Goal: Information Seeking & Learning: Learn about a topic

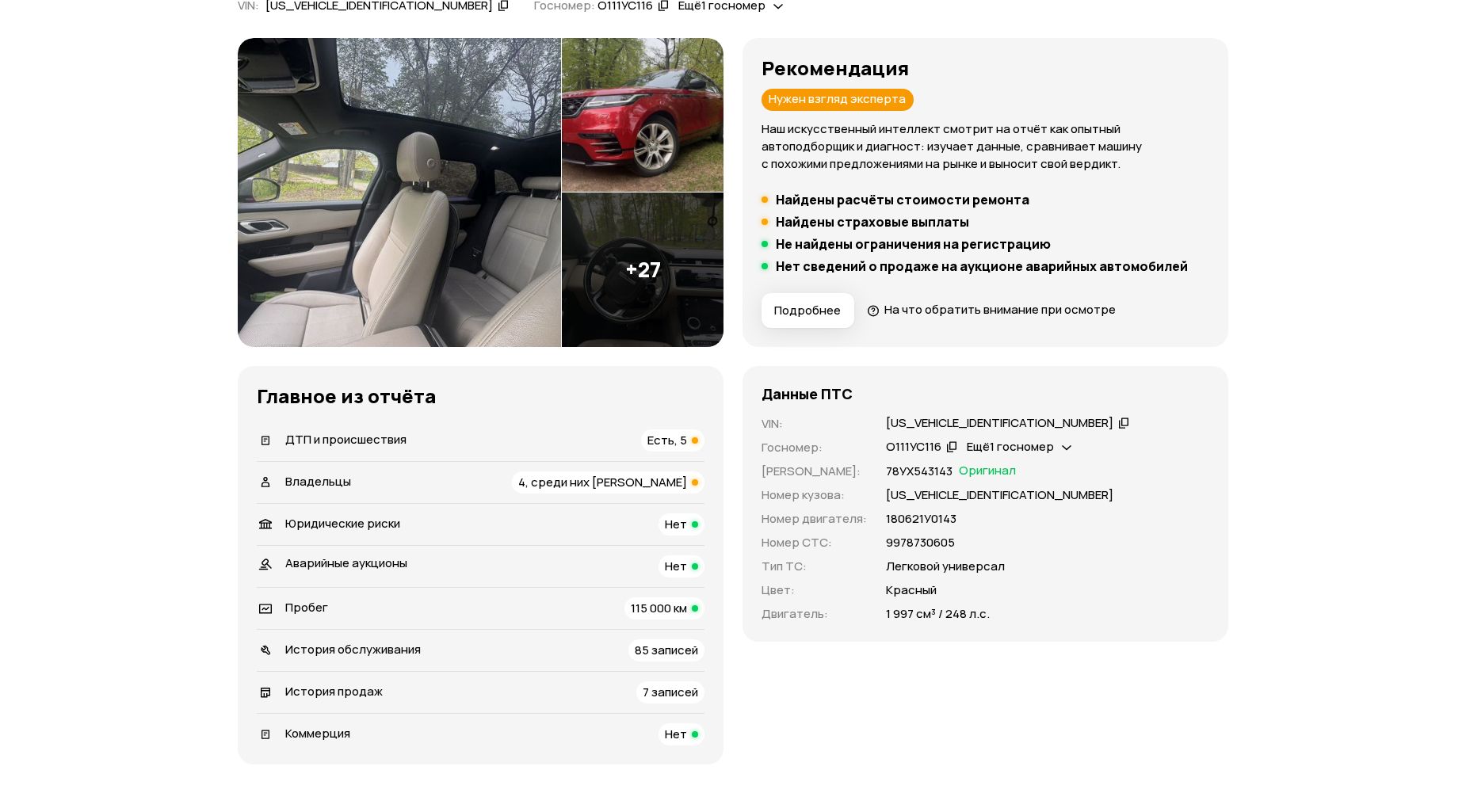
scroll to position [176, 0]
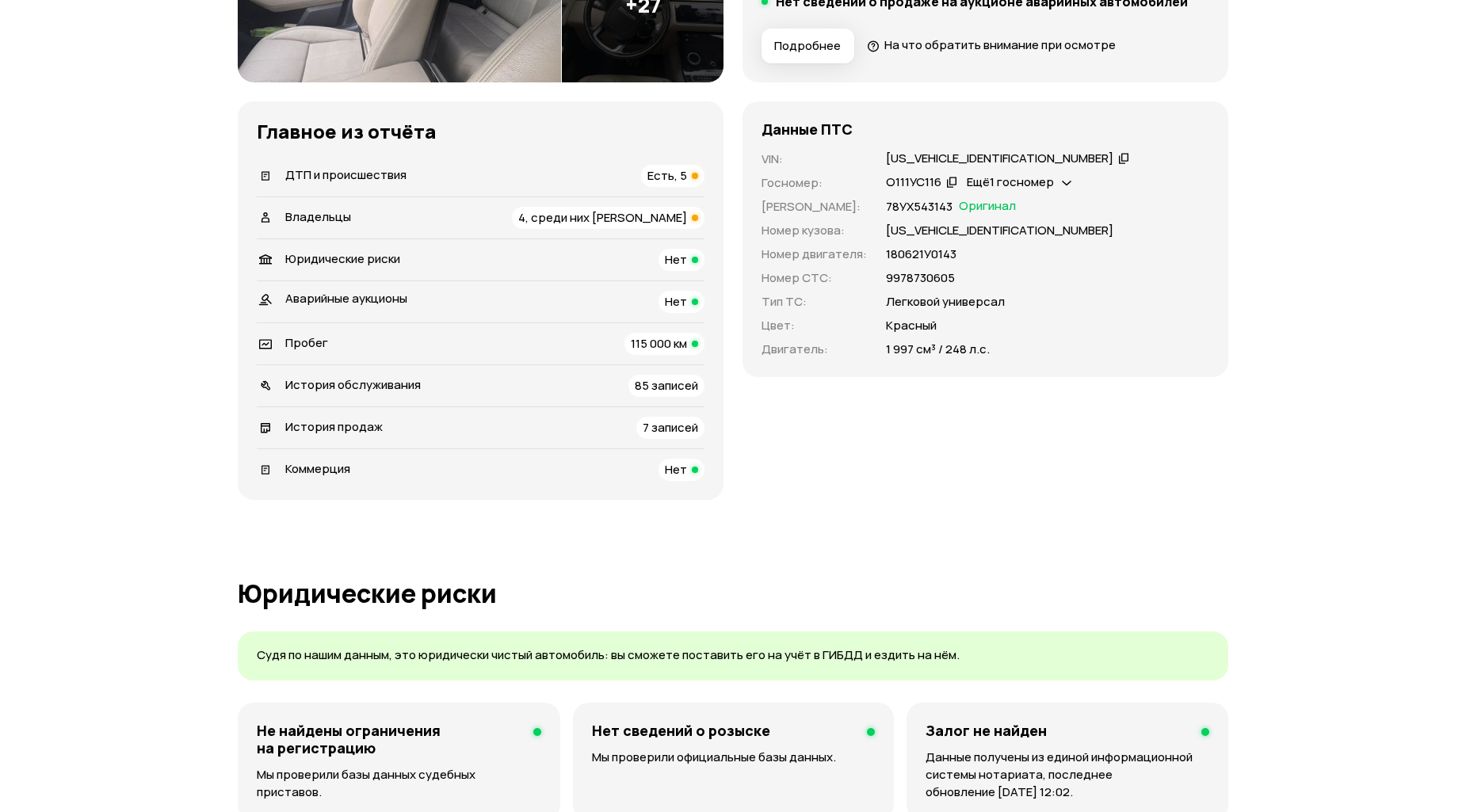
click at [365, 428] on span "История продаж" at bounding box center [334, 427] width 98 height 17
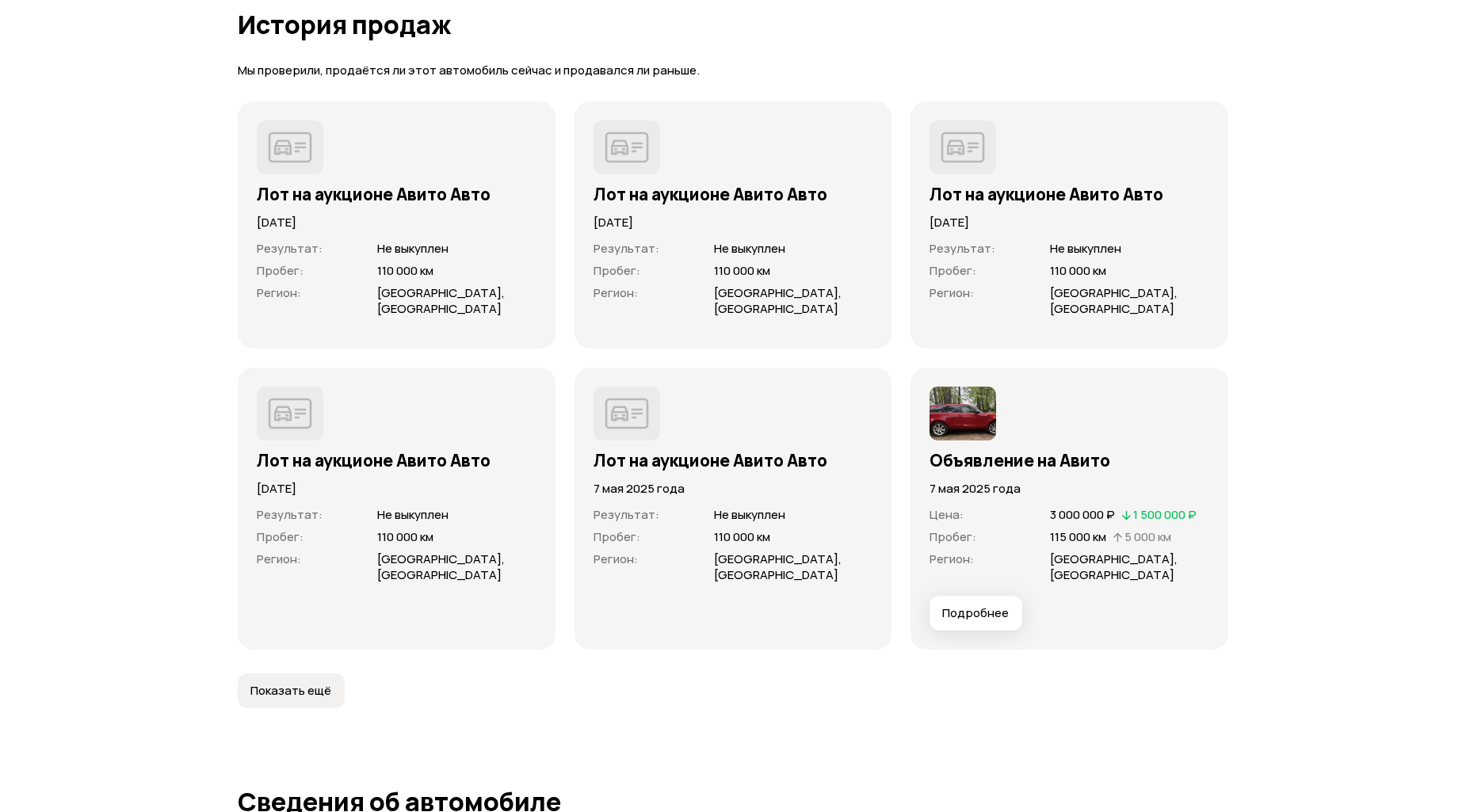
scroll to position [4682, 0]
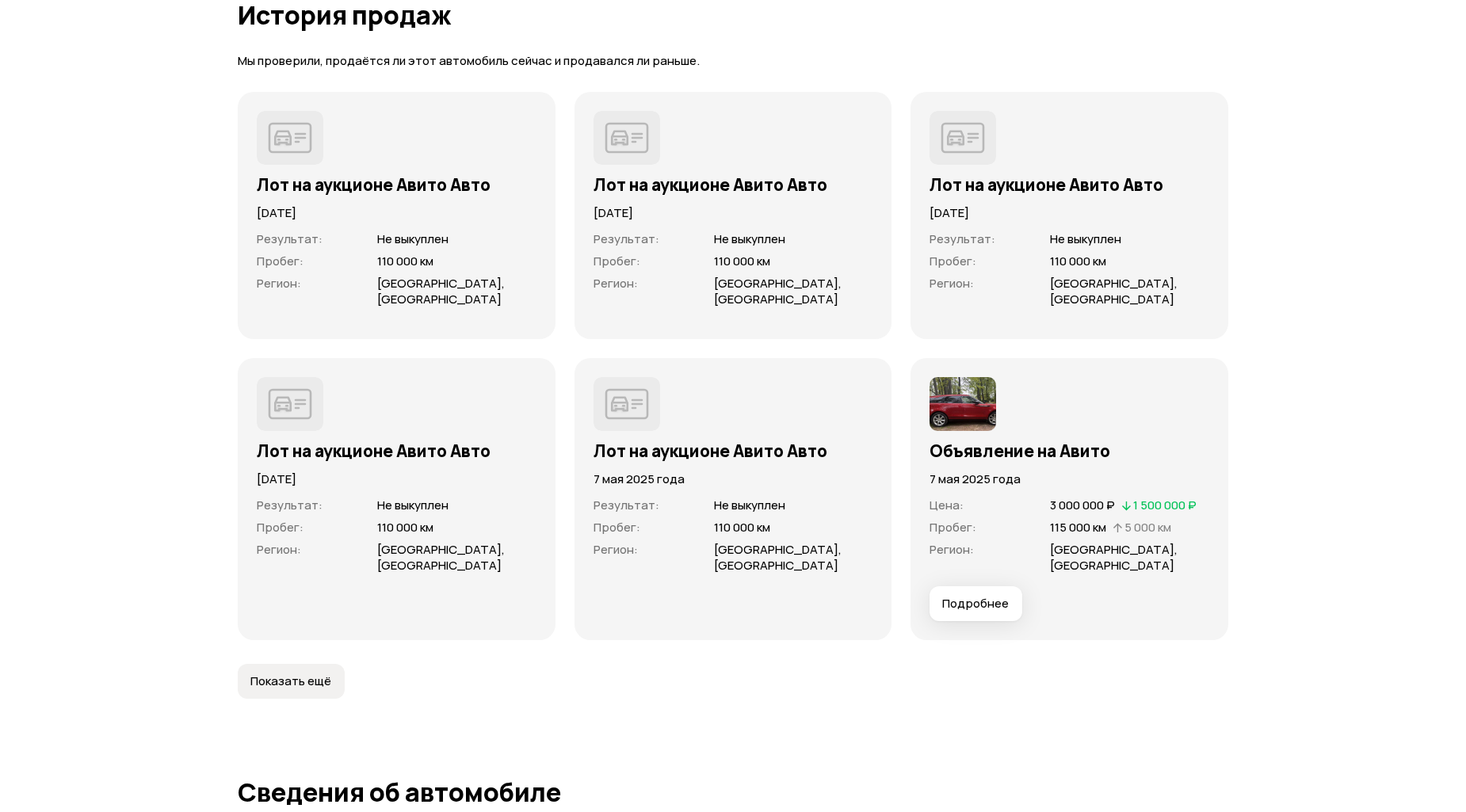
click at [981, 596] on span "Подробнее" at bounding box center [975, 603] width 66 height 16
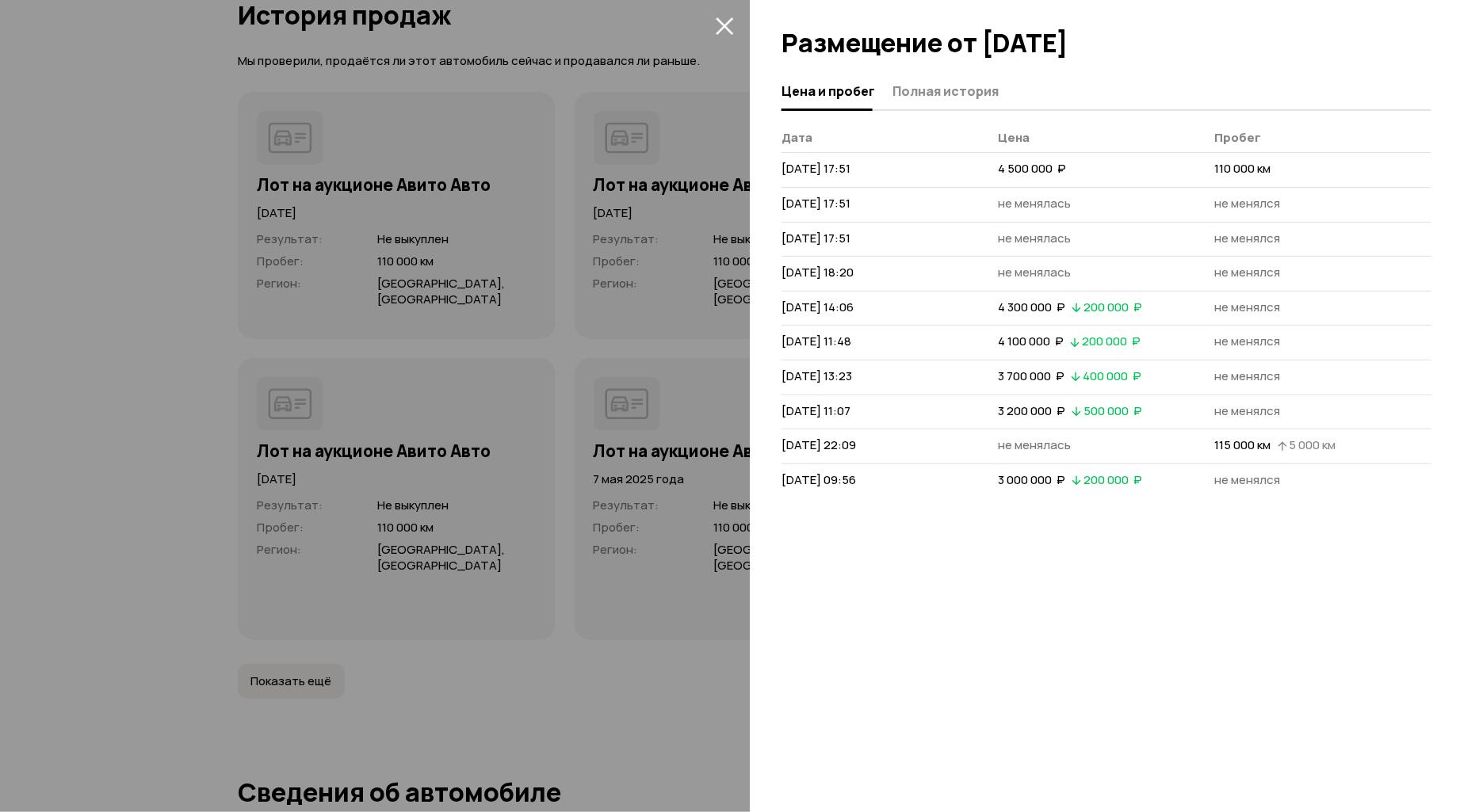
click at [722, 24] on icon "закрыть" at bounding box center [724, 26] width 18 height 18
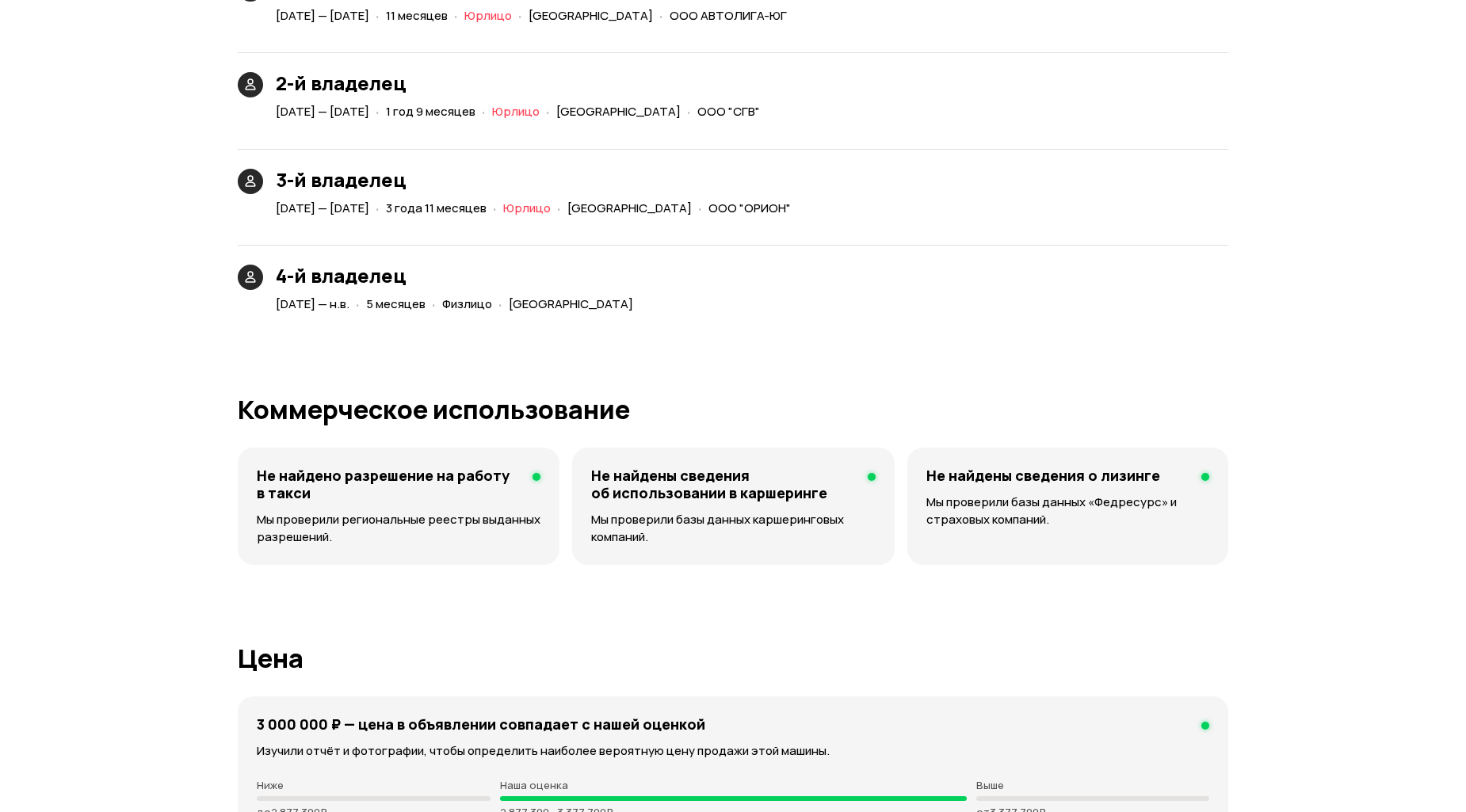
scroll to position [4118, 0]
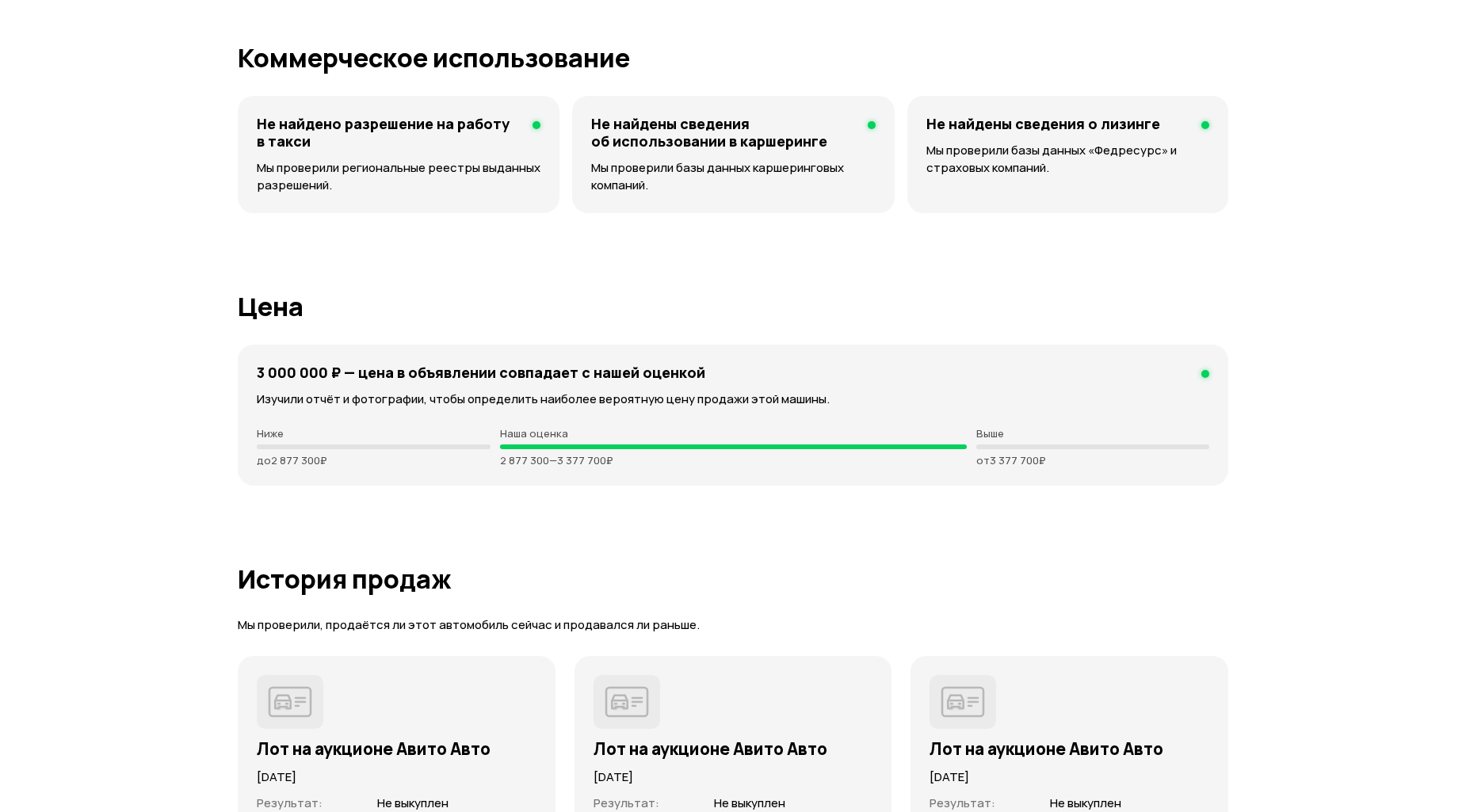
drag, startPoint x: 332, startPoint y: 461, endPoint x: 251, endPoint y: 463, distance: 81.0
click at [251, 463] on div "3 000 000 ₽ — цена в объявлении cовпадает с нашей оценкой Изучили отчёт и фотог…" at bounding box center [732, 416] width 991 height 141
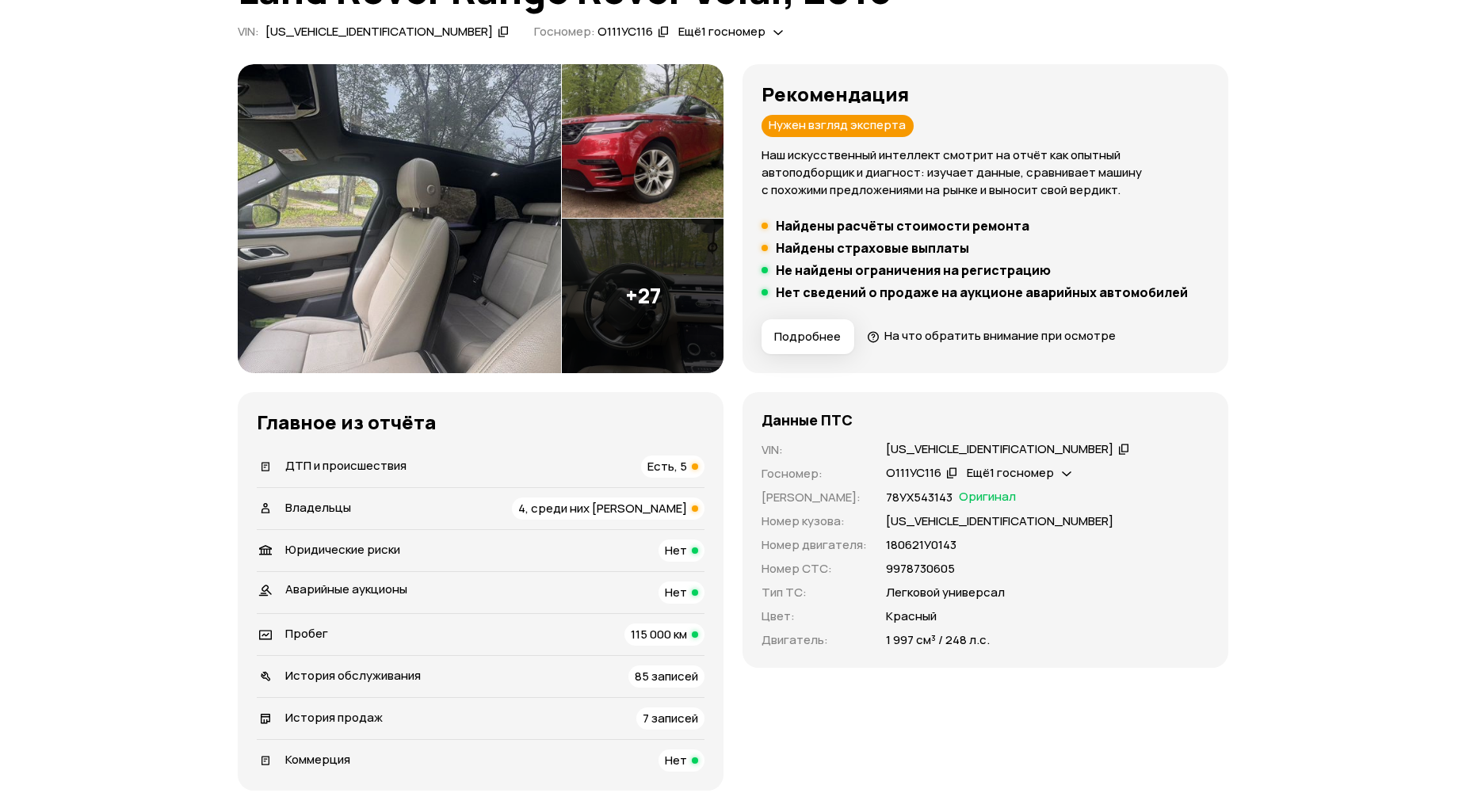
scroll to position [0, 0]
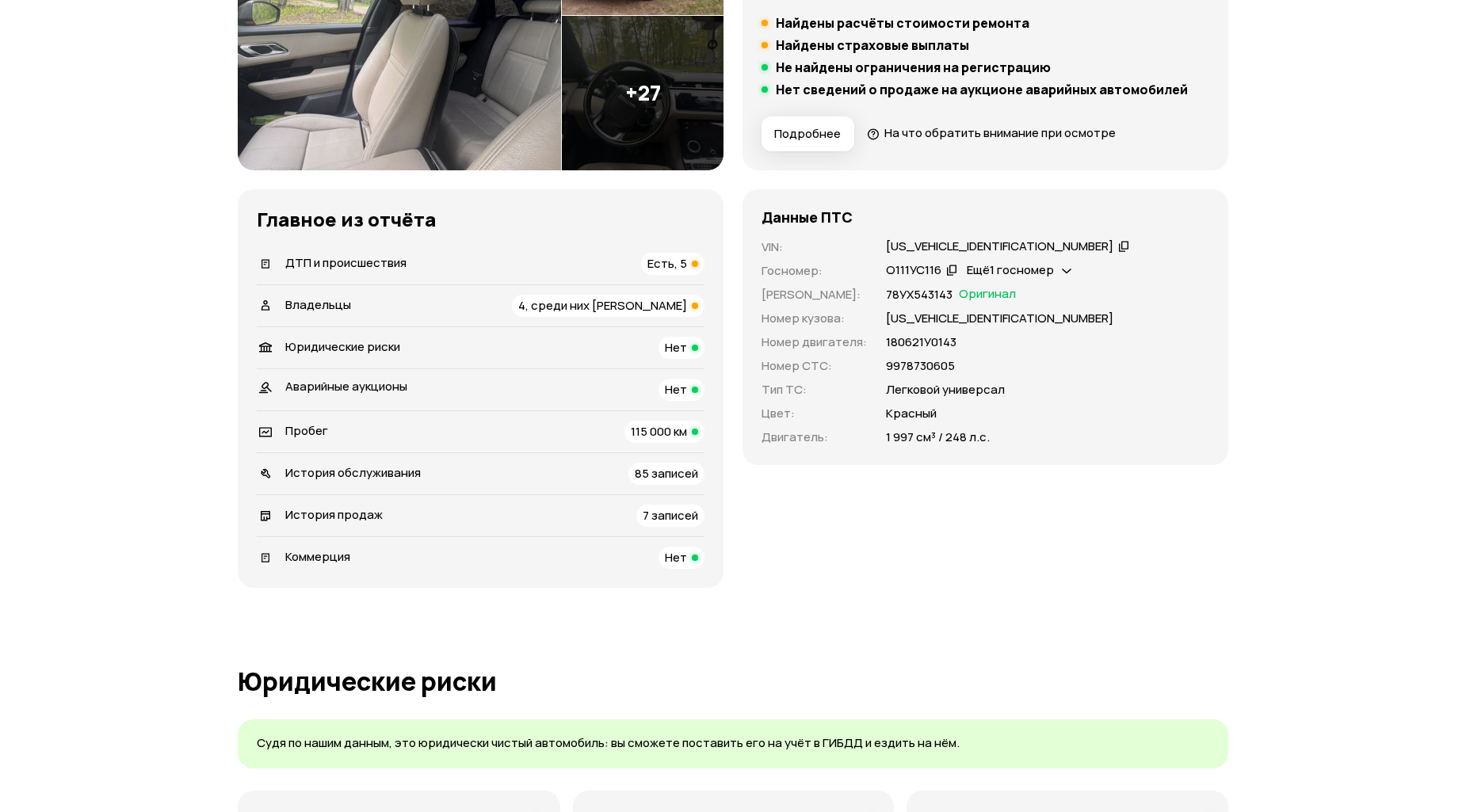
click at [364, 523] on div "История продаж" at bounding box center [334, 516] width 98 height 18
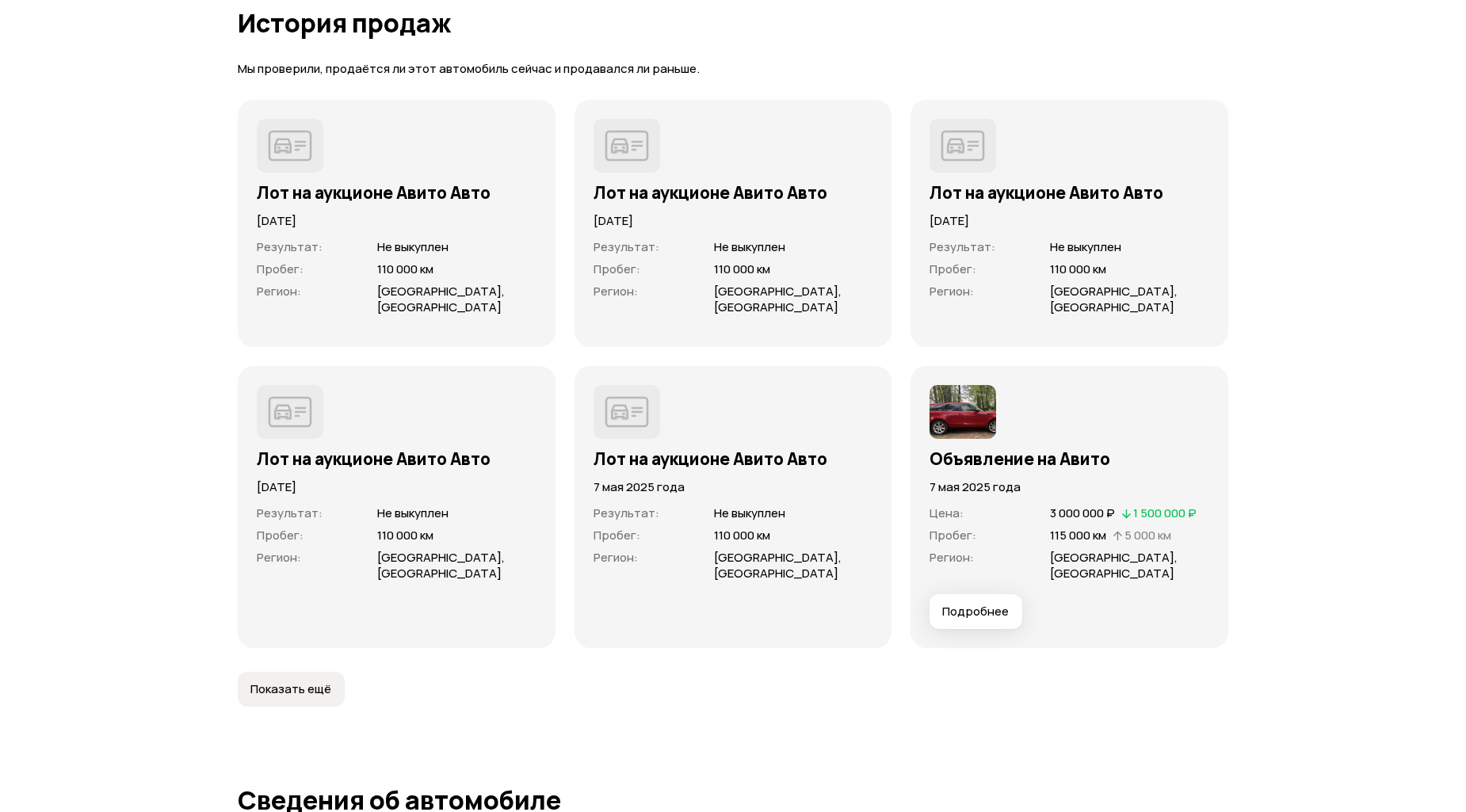
scroll to position [4682, 0]
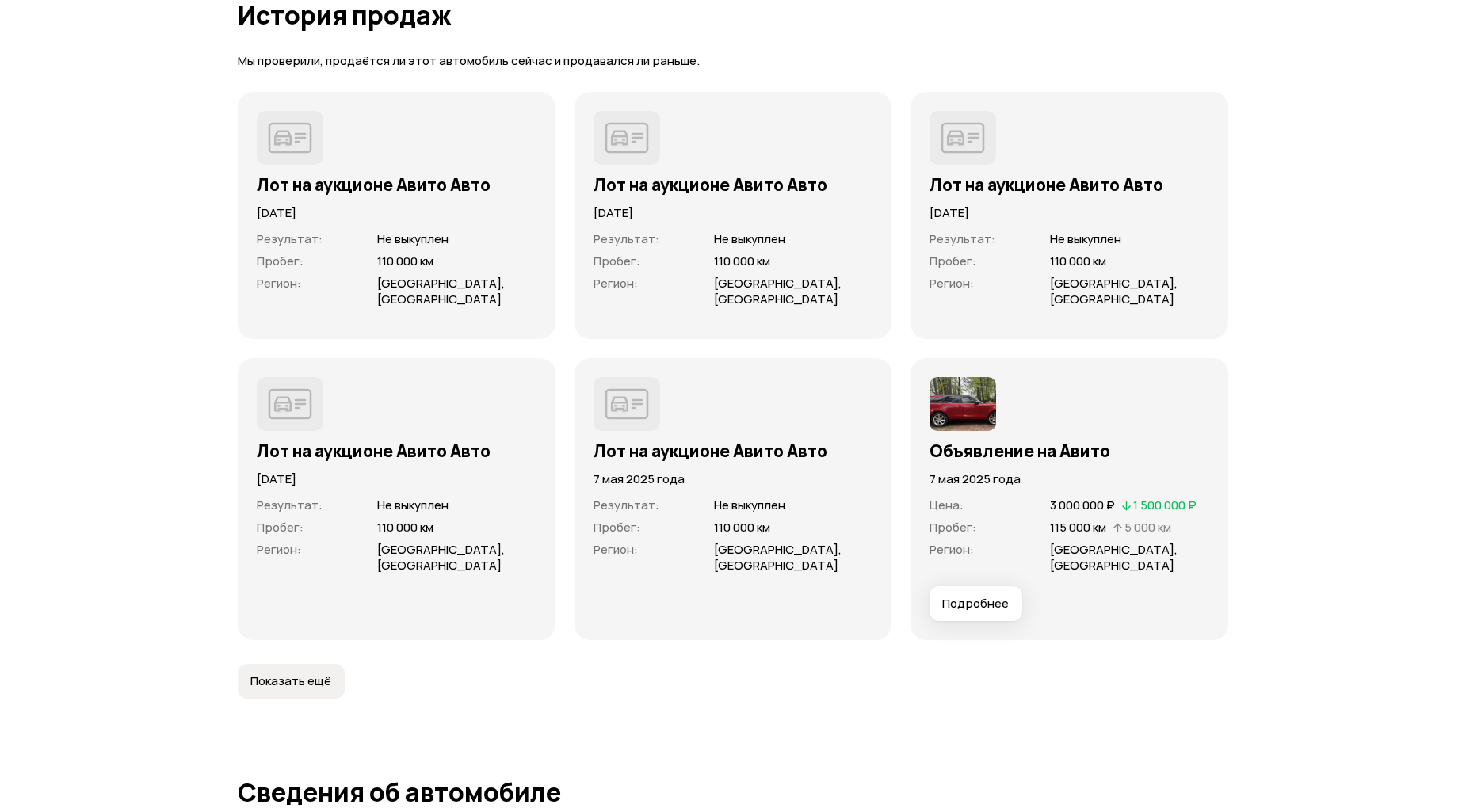
click at [982, 596] on span "Подробнее" at bounding box center [975, 603] width 66 height 16
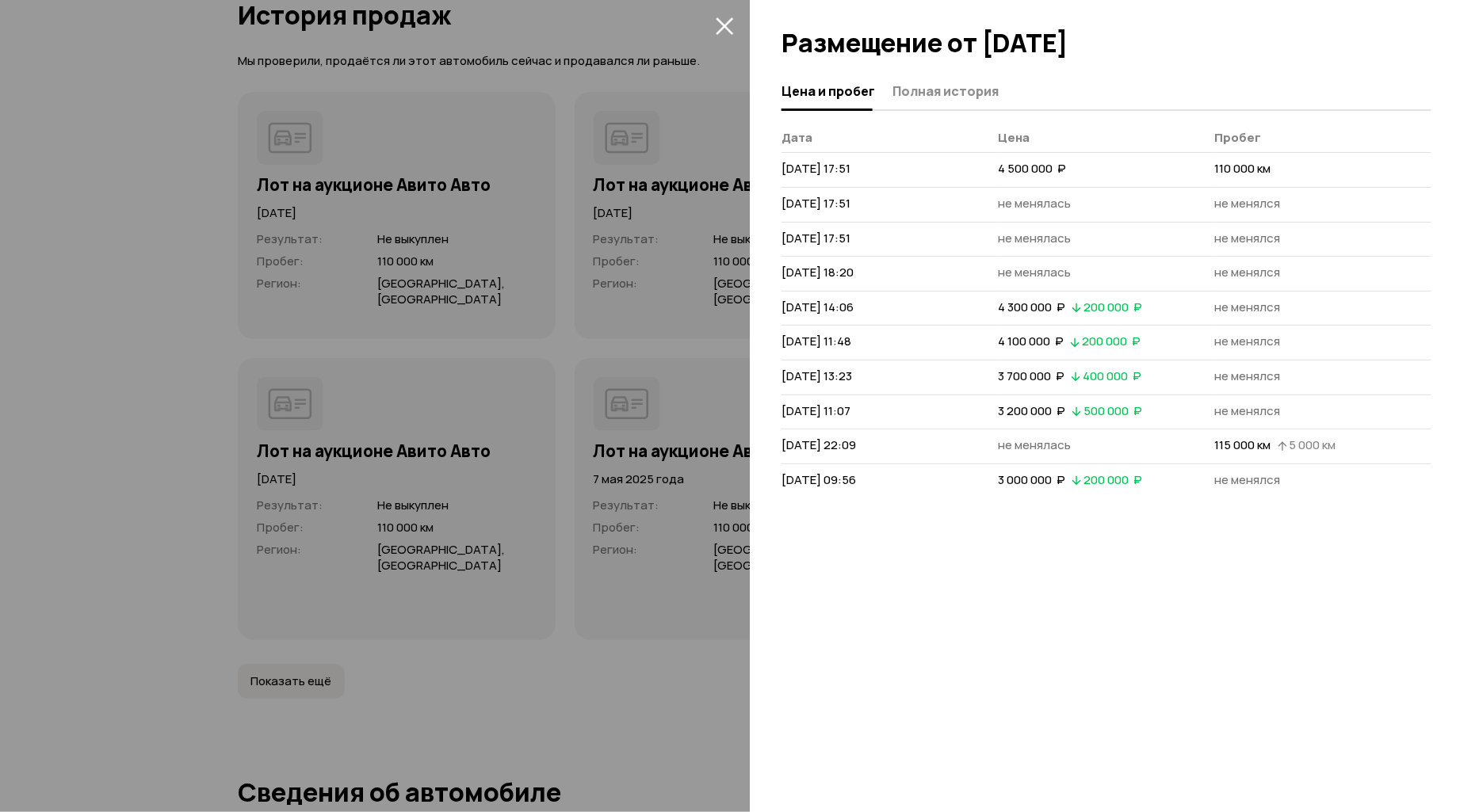
click at [725, 25] on icon "закрыть" at bounding box center [724, 26] width 18 height 18
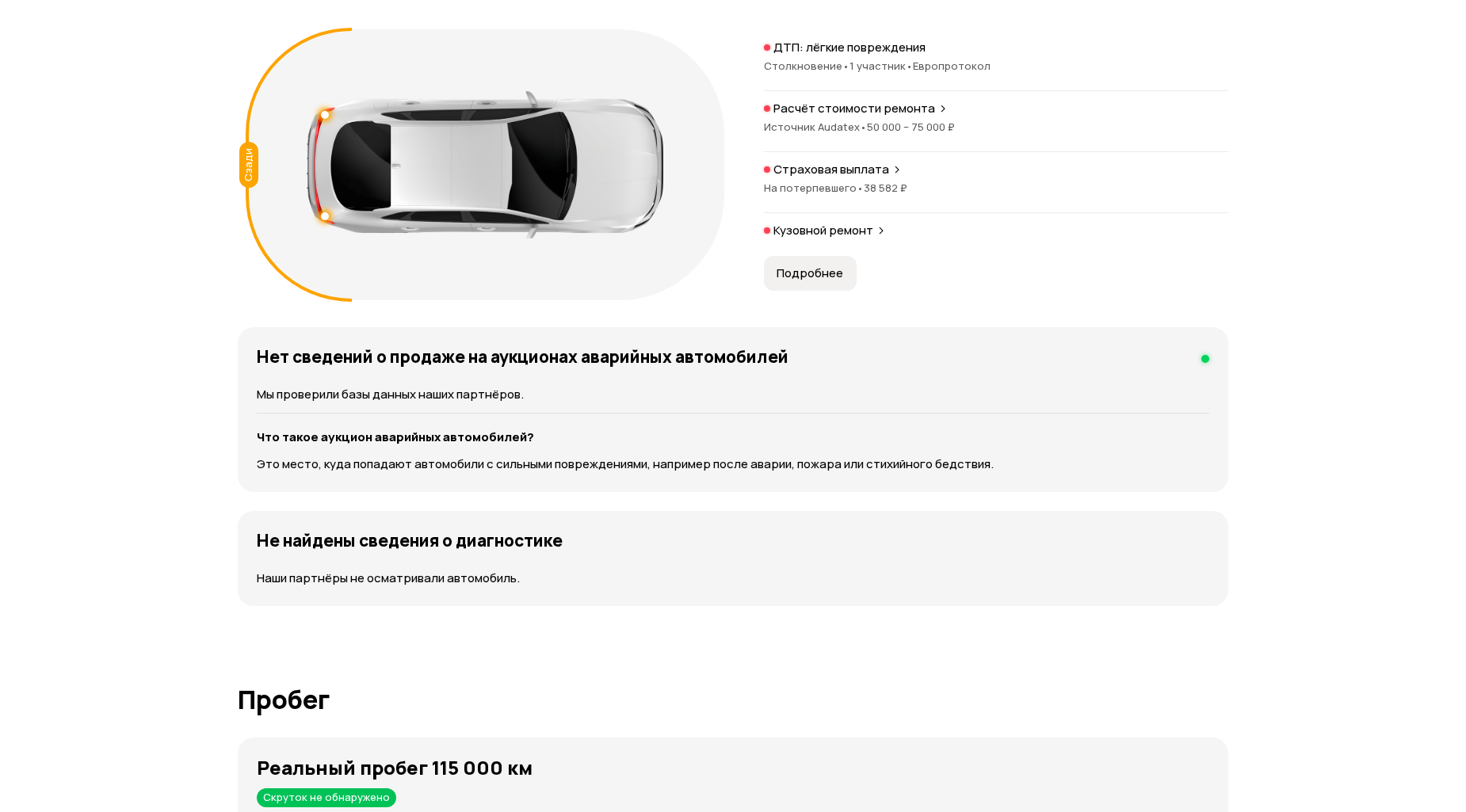
scroll to position [1160, 0]
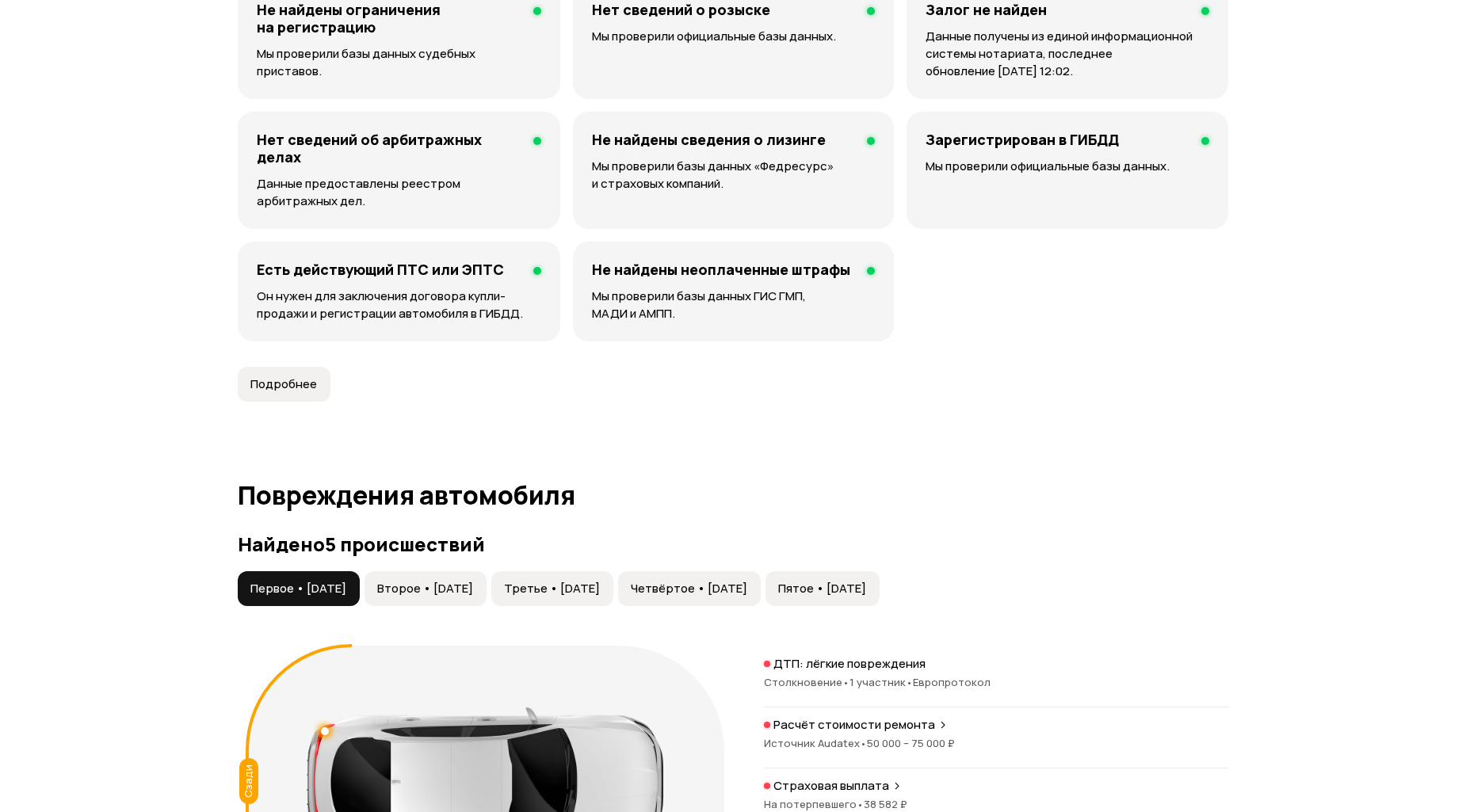
click at [473, 591] on span "Второе • [DATE]" at bounding box center [425, 588] width 96 height 16
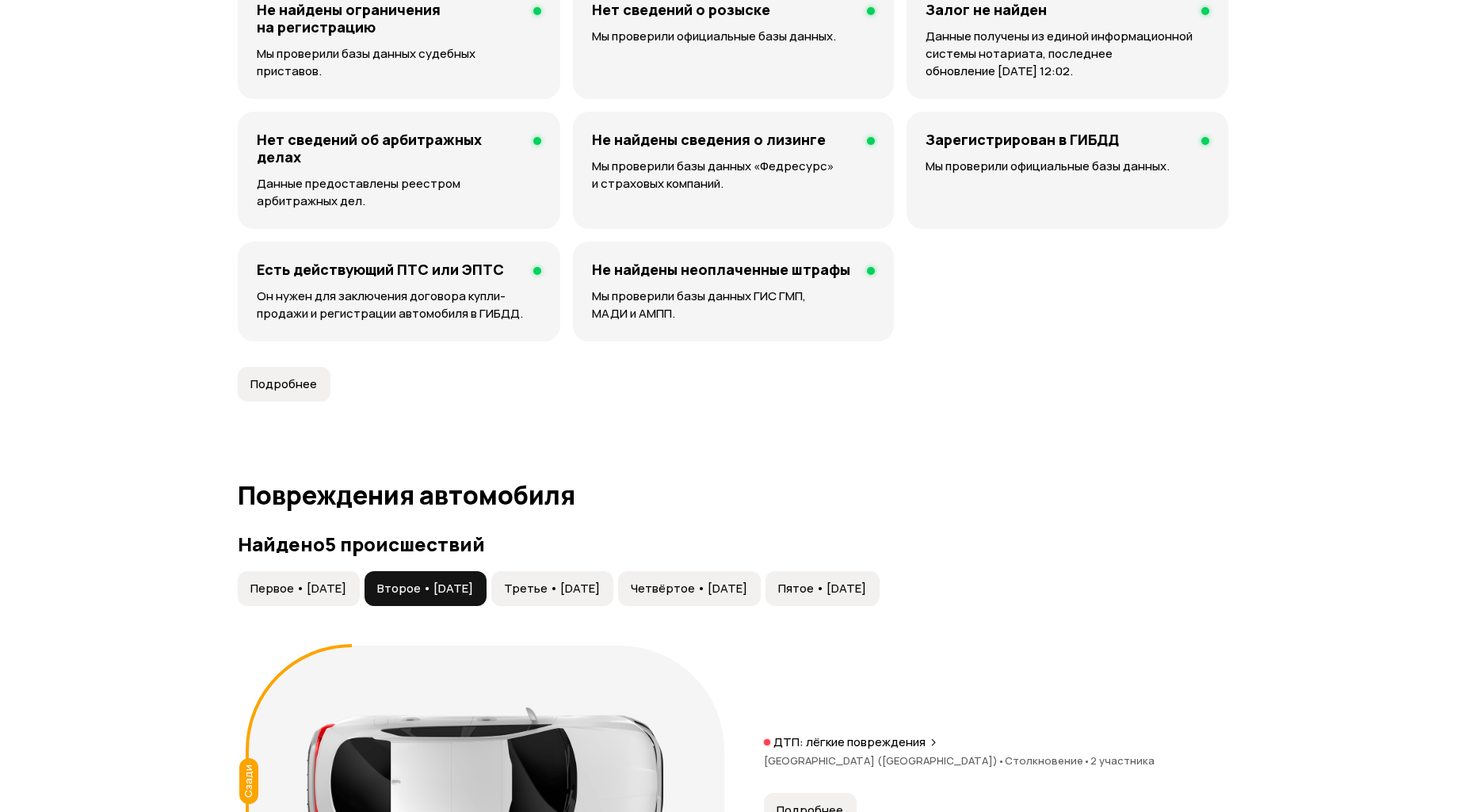
click at [597, 583] on span "Третье • [DATE]" at bounding box center [552, 588] width 96 height 16
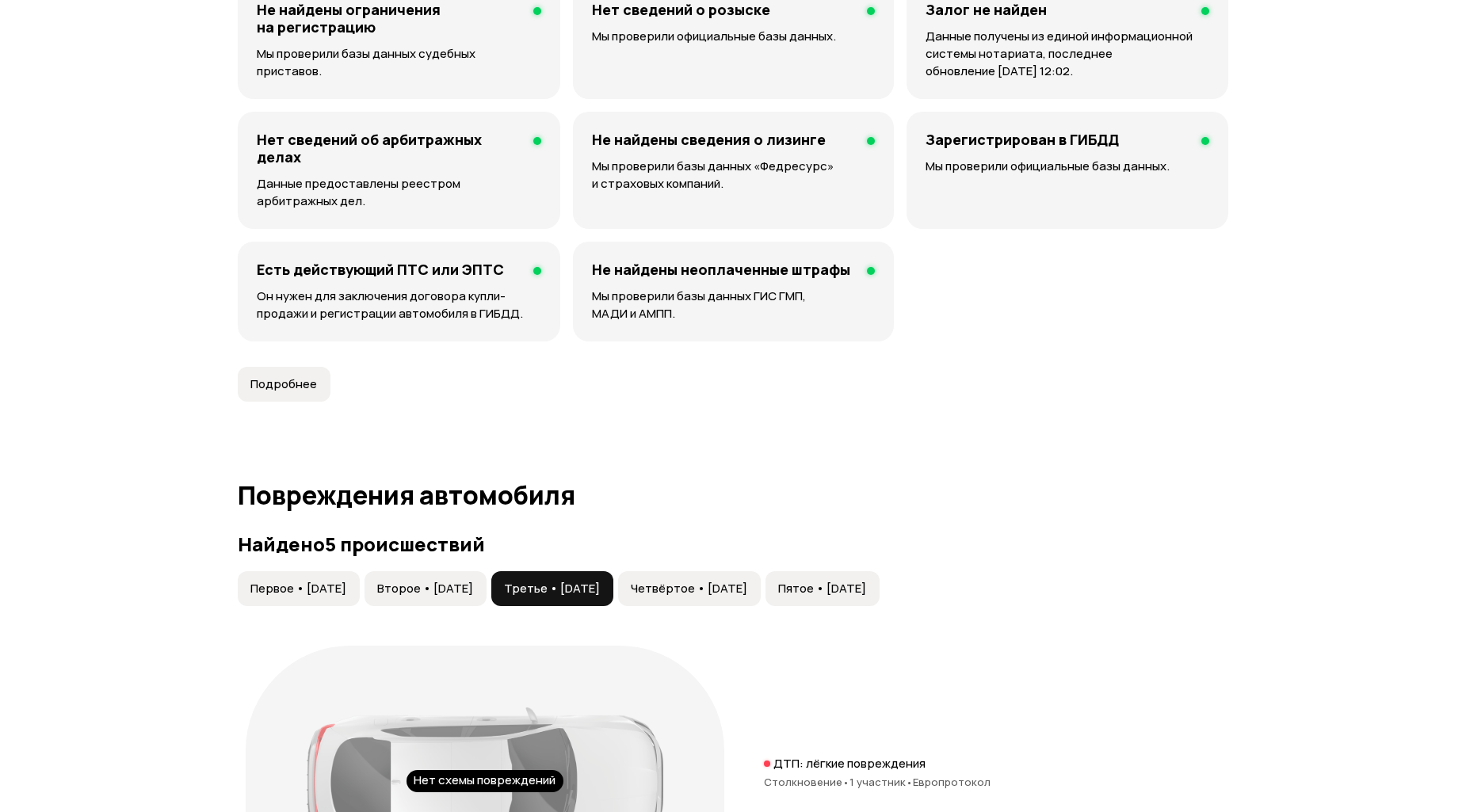
click at [713, 581] on span "Четвёртое • [DATE]" at bounding box center [688, 588] width 116 height 16
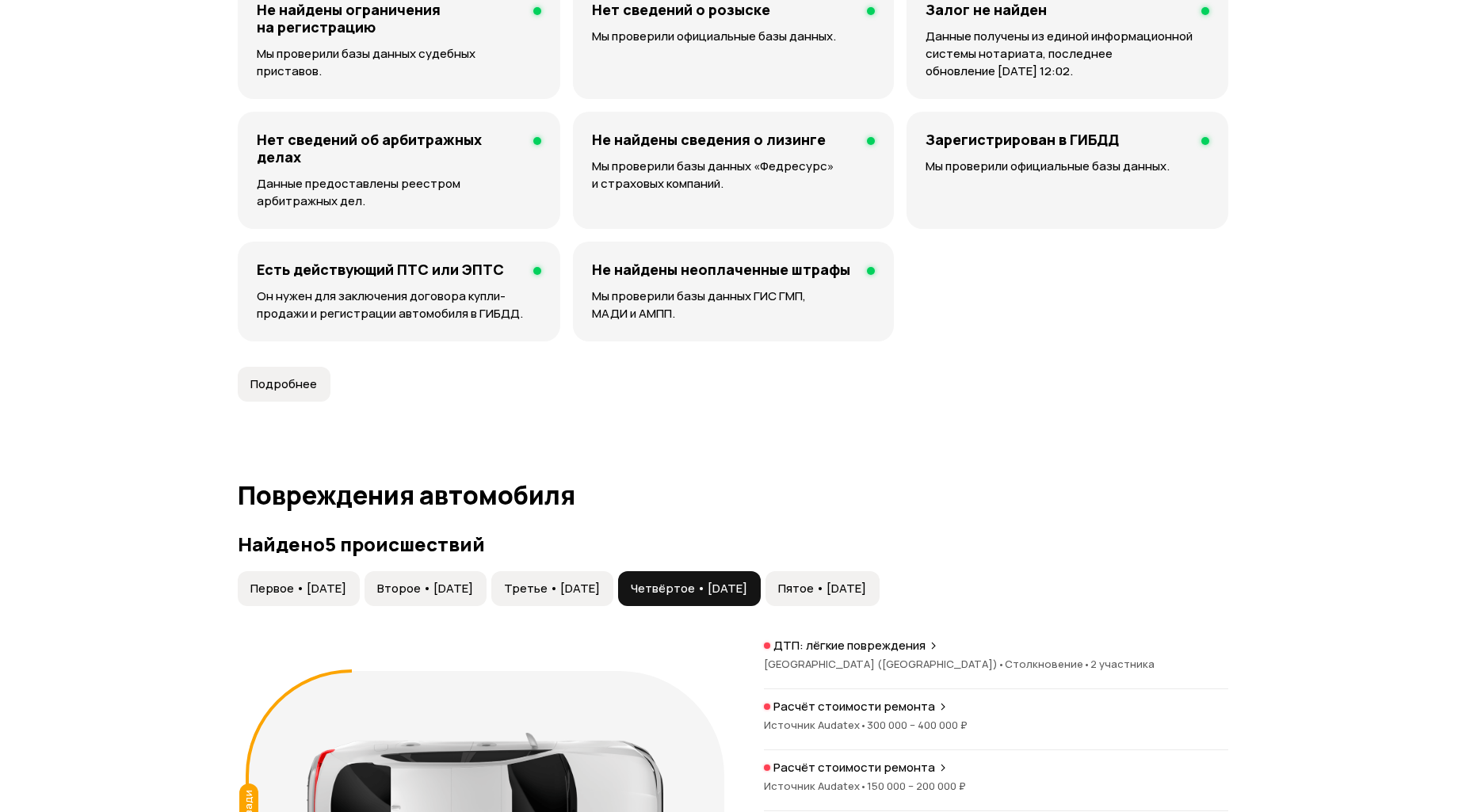
click at [879, 572] on button "Пятое • [DATE]" at bounding box center [823, 588] width 114 height 34
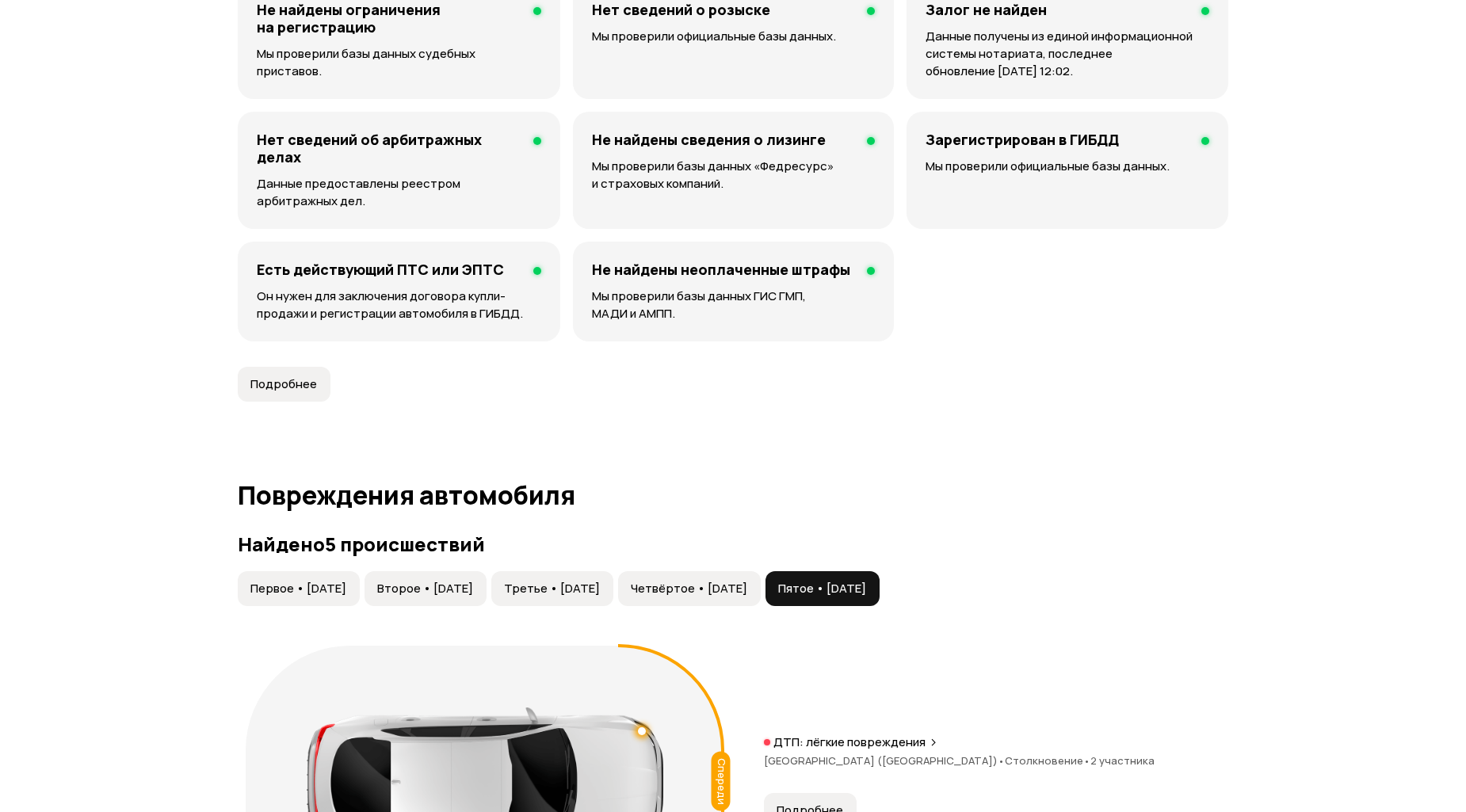
click at [346, 584] on span "Первое • [DATE]" at bounding box center [299, 588] width 96 height 16
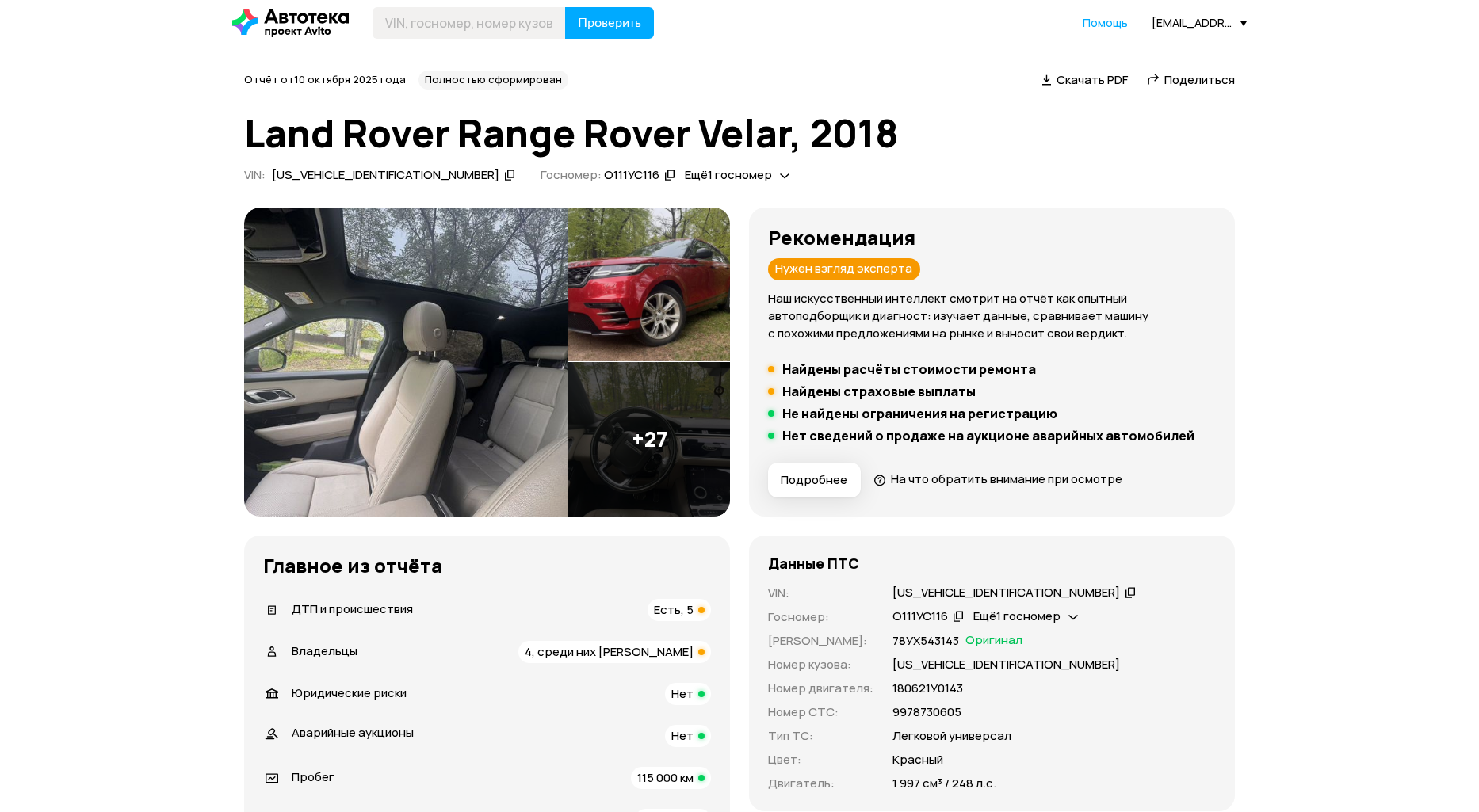
scroll to position [0, 0]
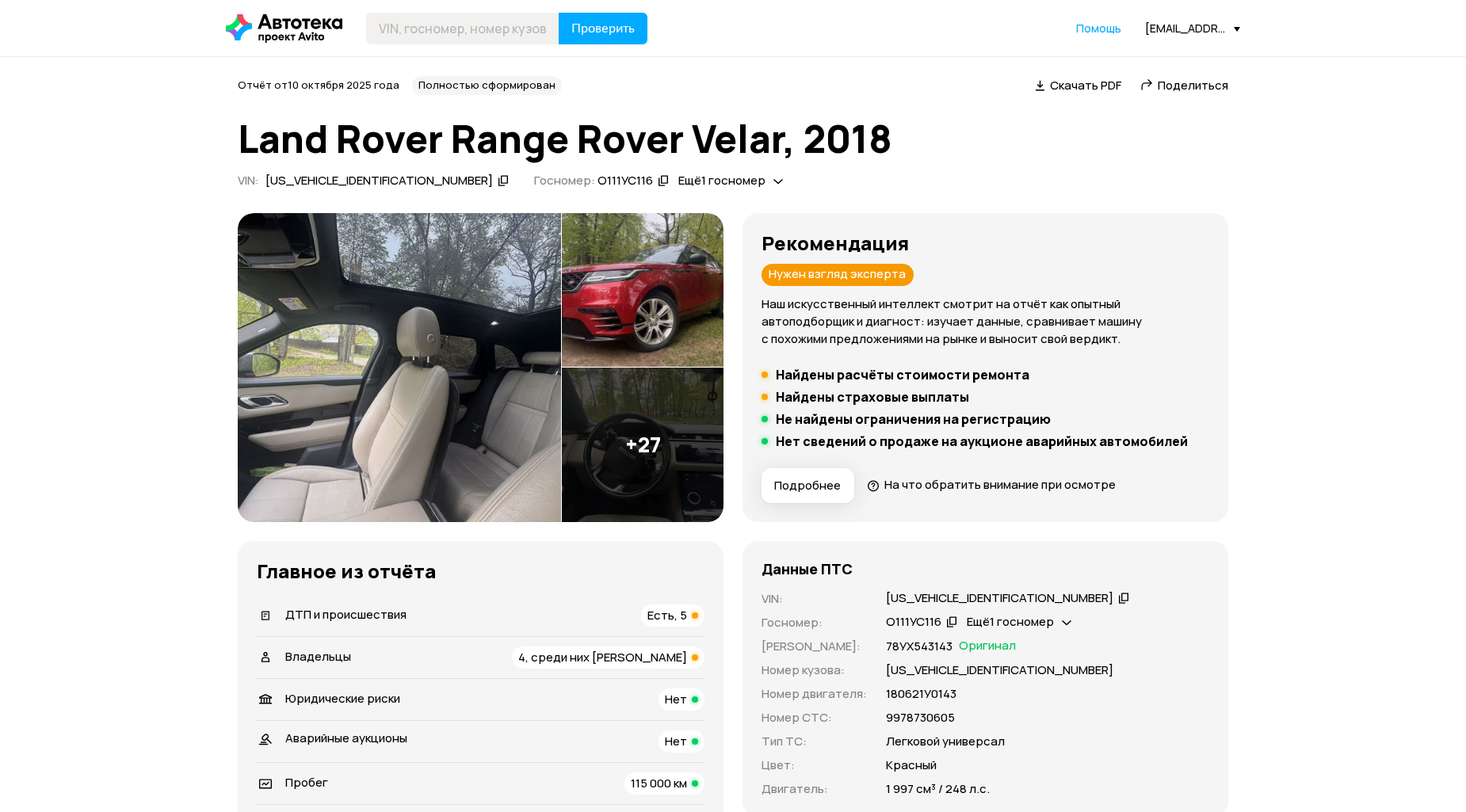
click at [386, 333] on img at bounding box center [399, 367] width 323 height 309
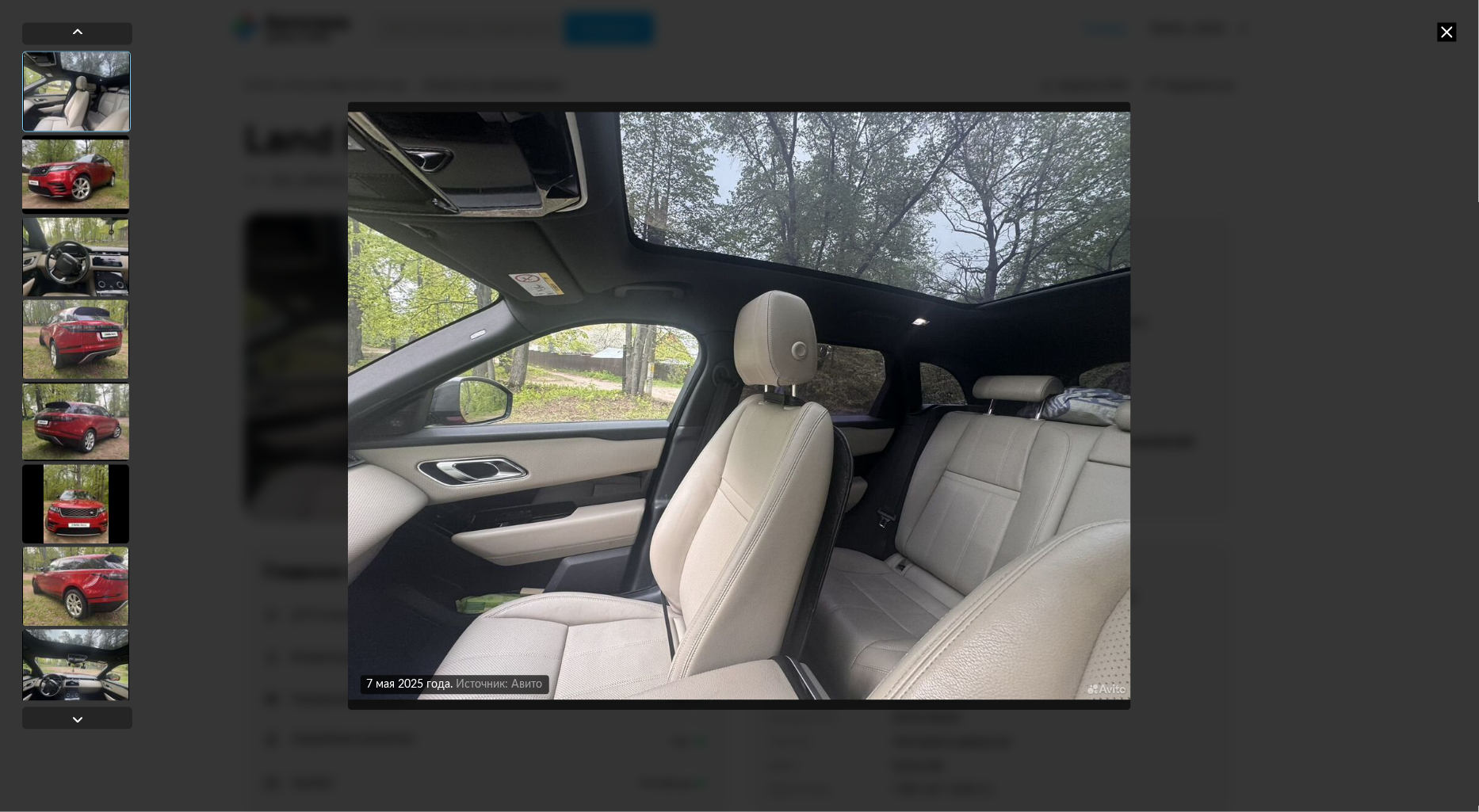
click at [77, 179] on div at bounding box center [75, 174] width 107 height 79
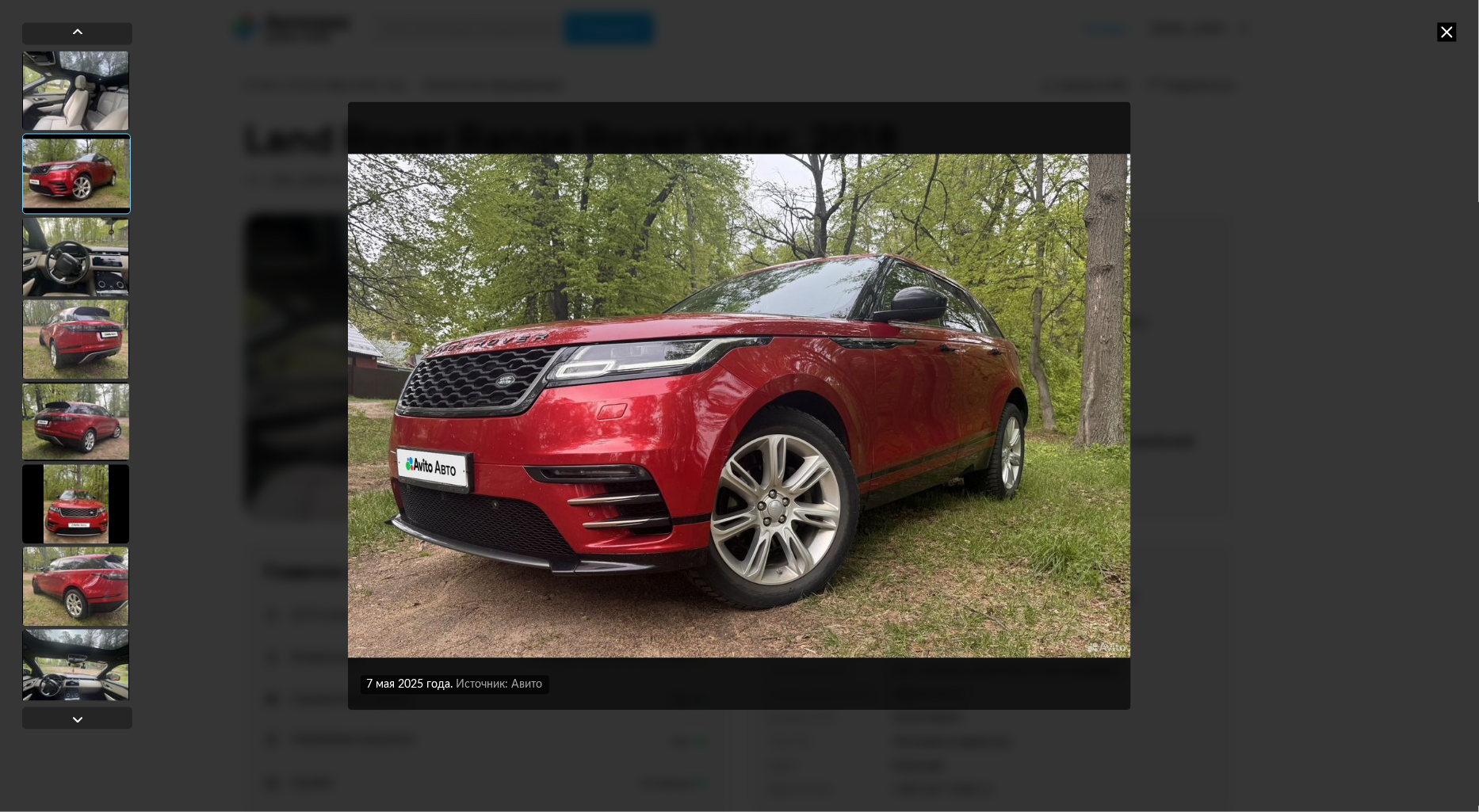
click at [75, 270] on div at bounding box center [75, 257] width 107 height 79
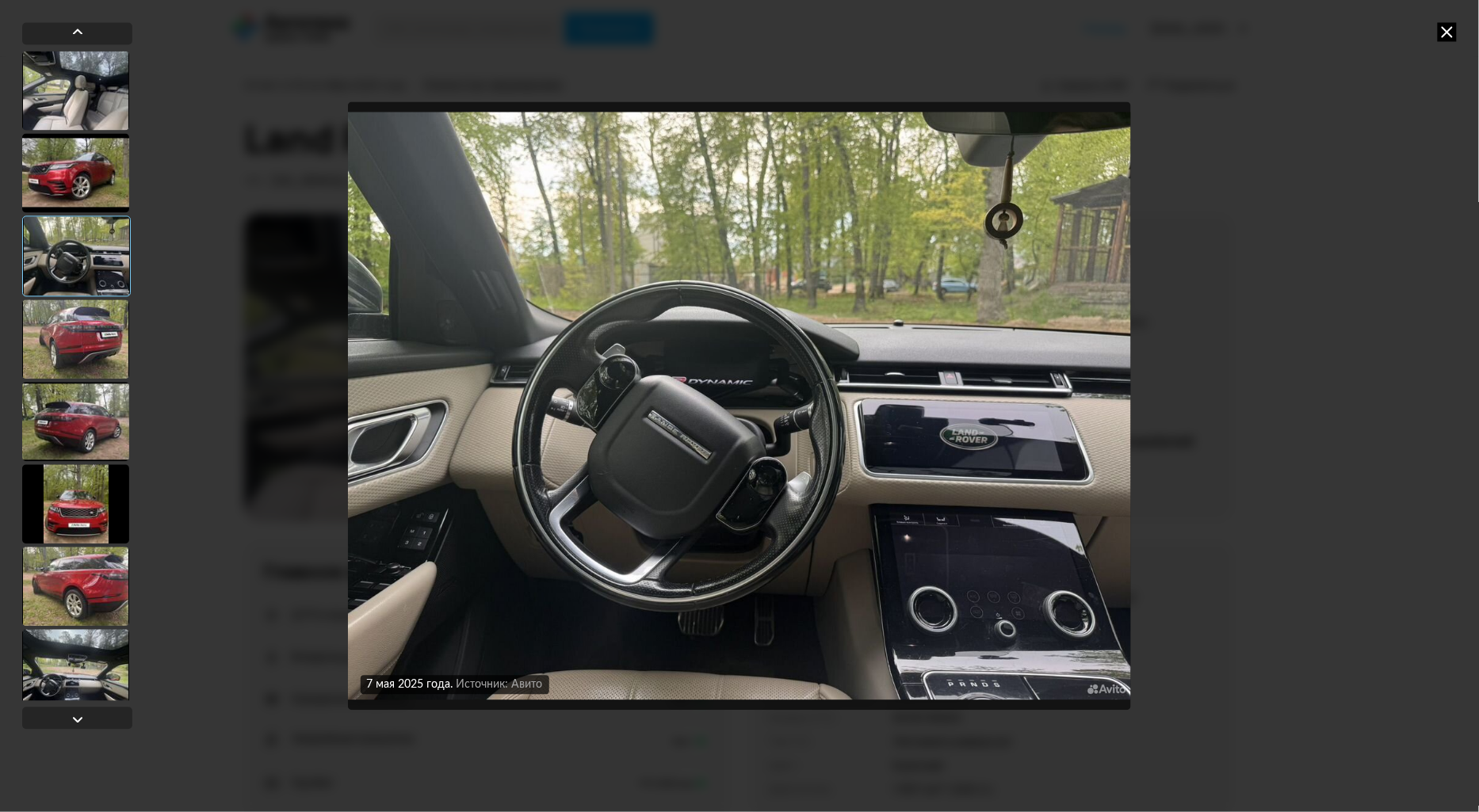
click at [60, 369] on div at bounding box center [75, 339] width 107 height 79
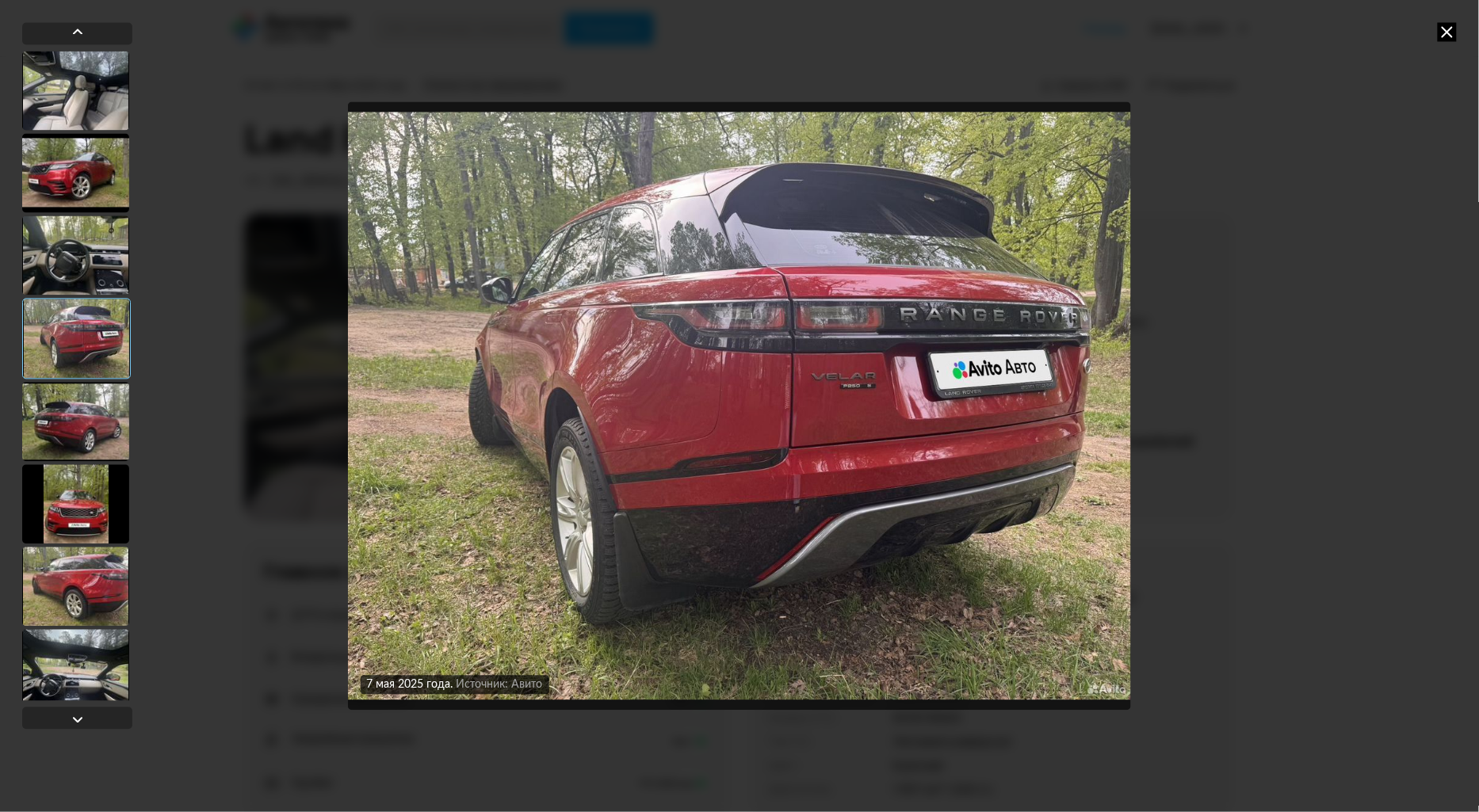
click at [58, 433] on div at bounding box center [75, 422] width 107 height 79
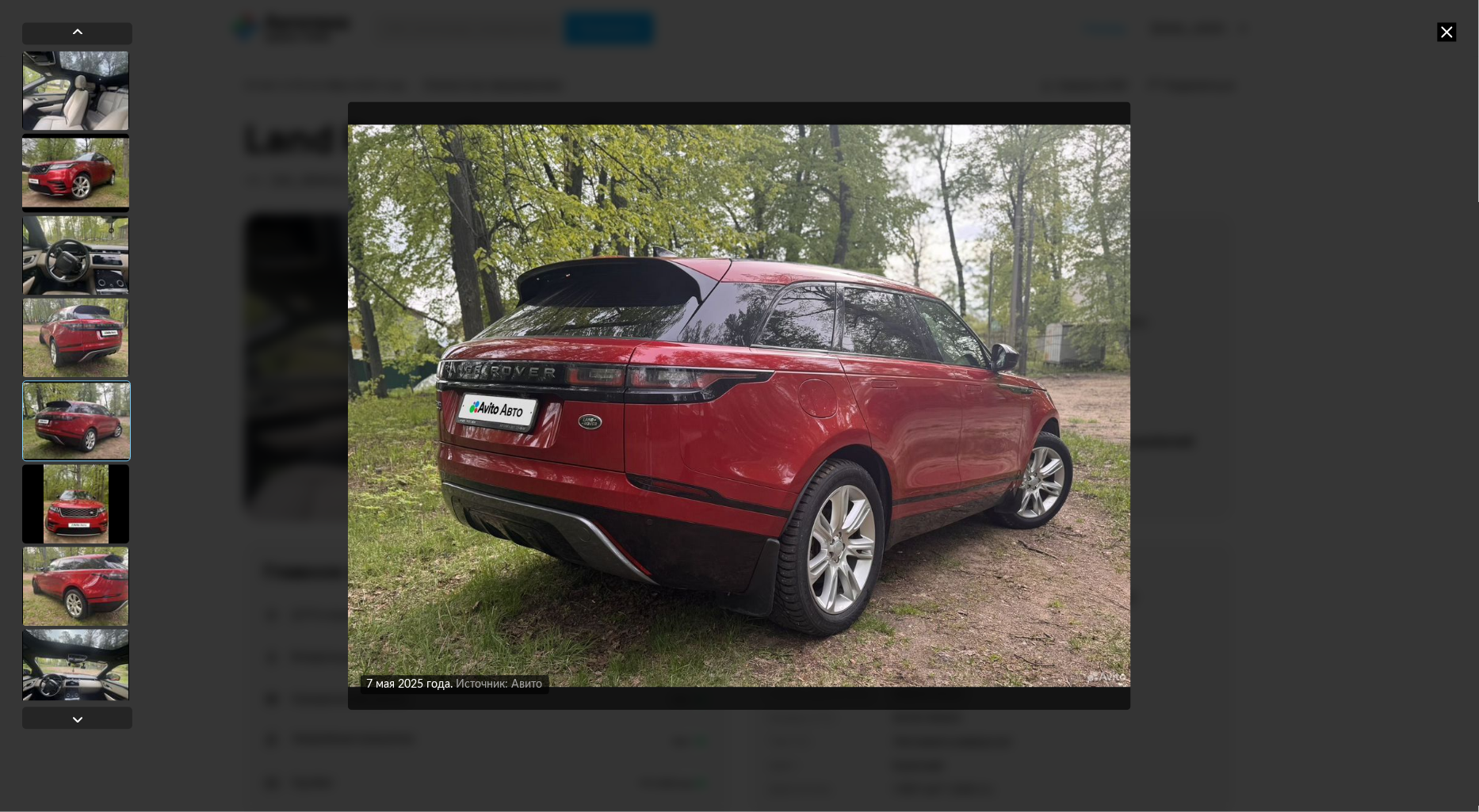
click at [51, 517] on div at bounding box center [75, 504] width 107 height 79
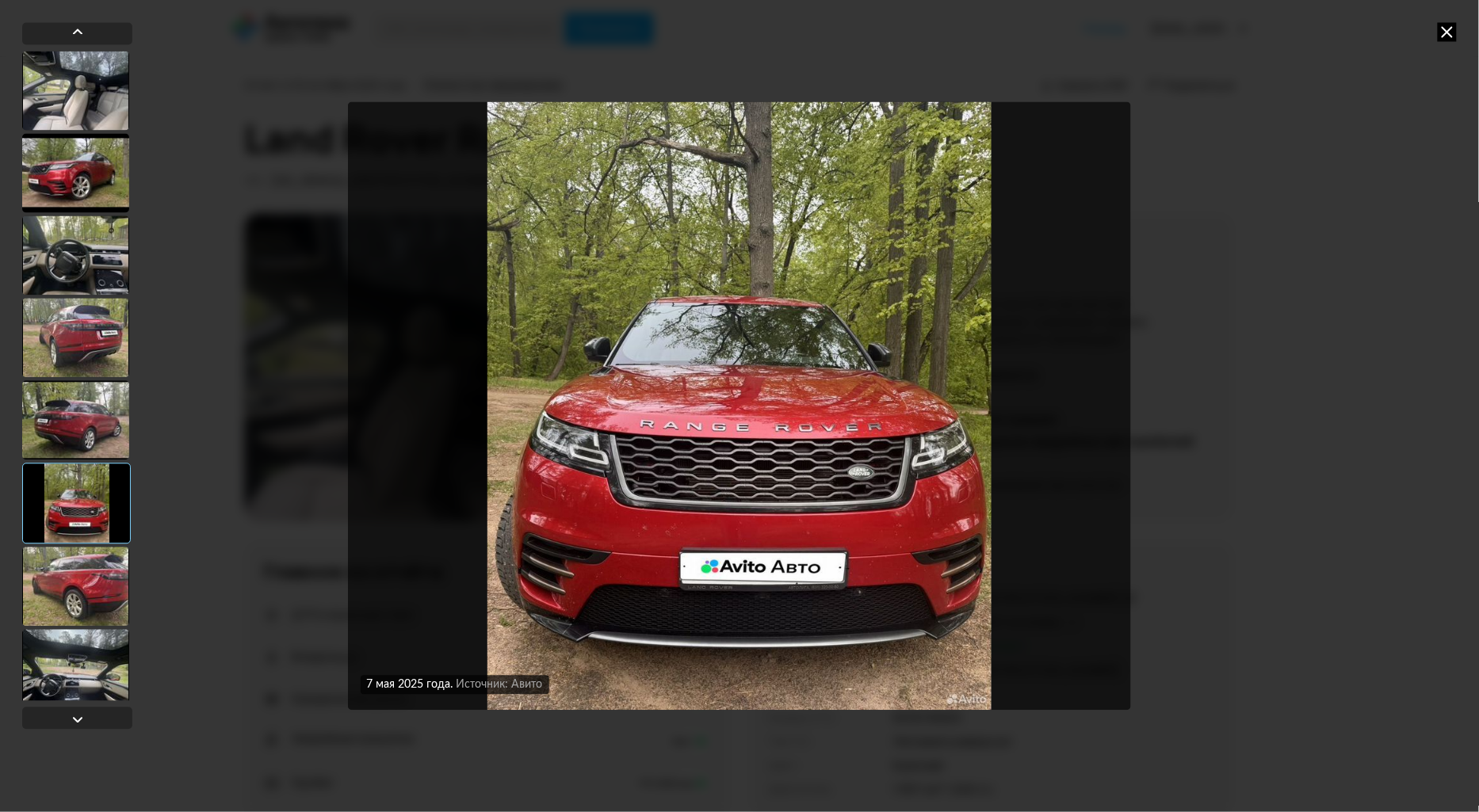
click at [82, 596] on div at bounding box center [75, 586] width 107 height 79
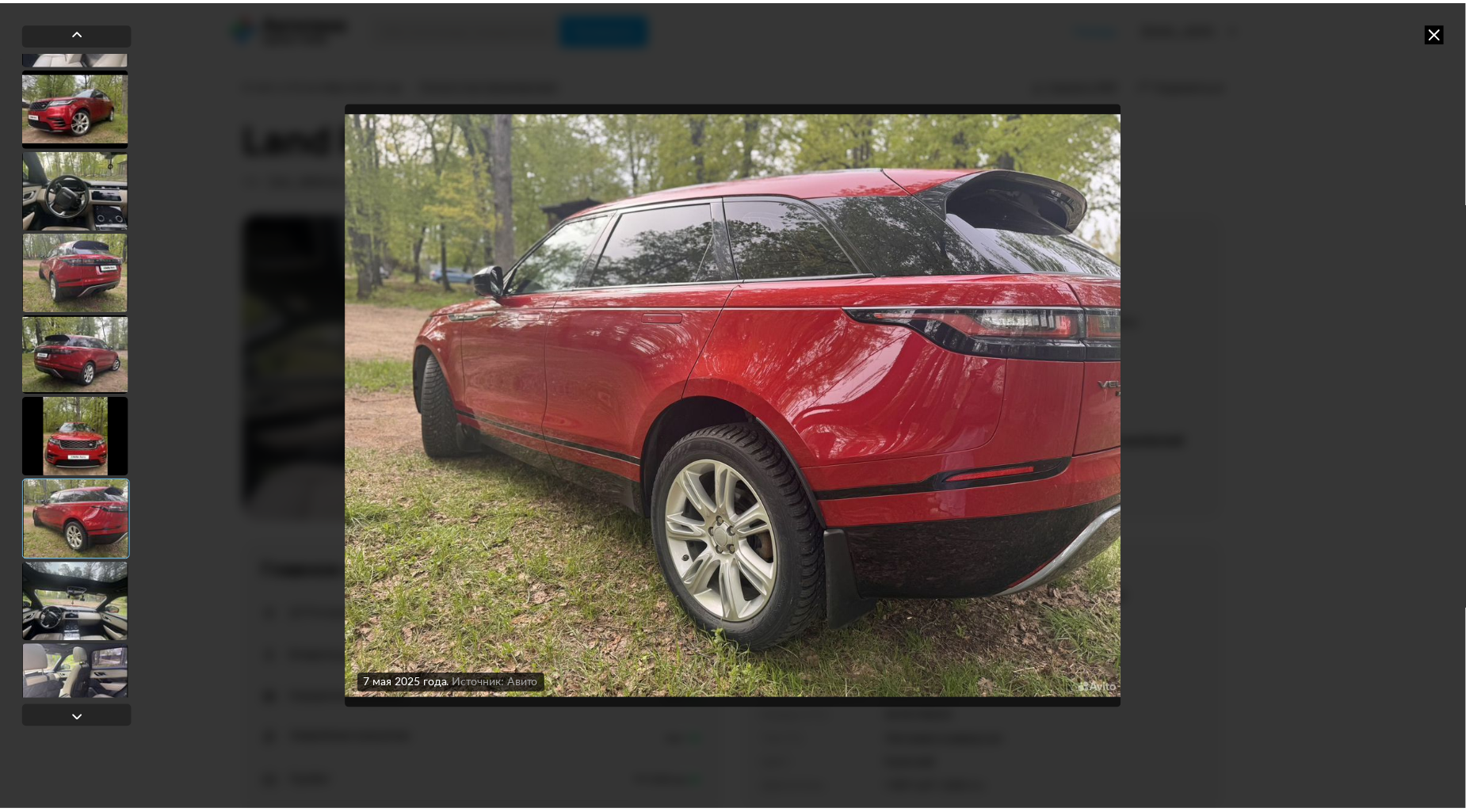
scroll to position [264, 0]
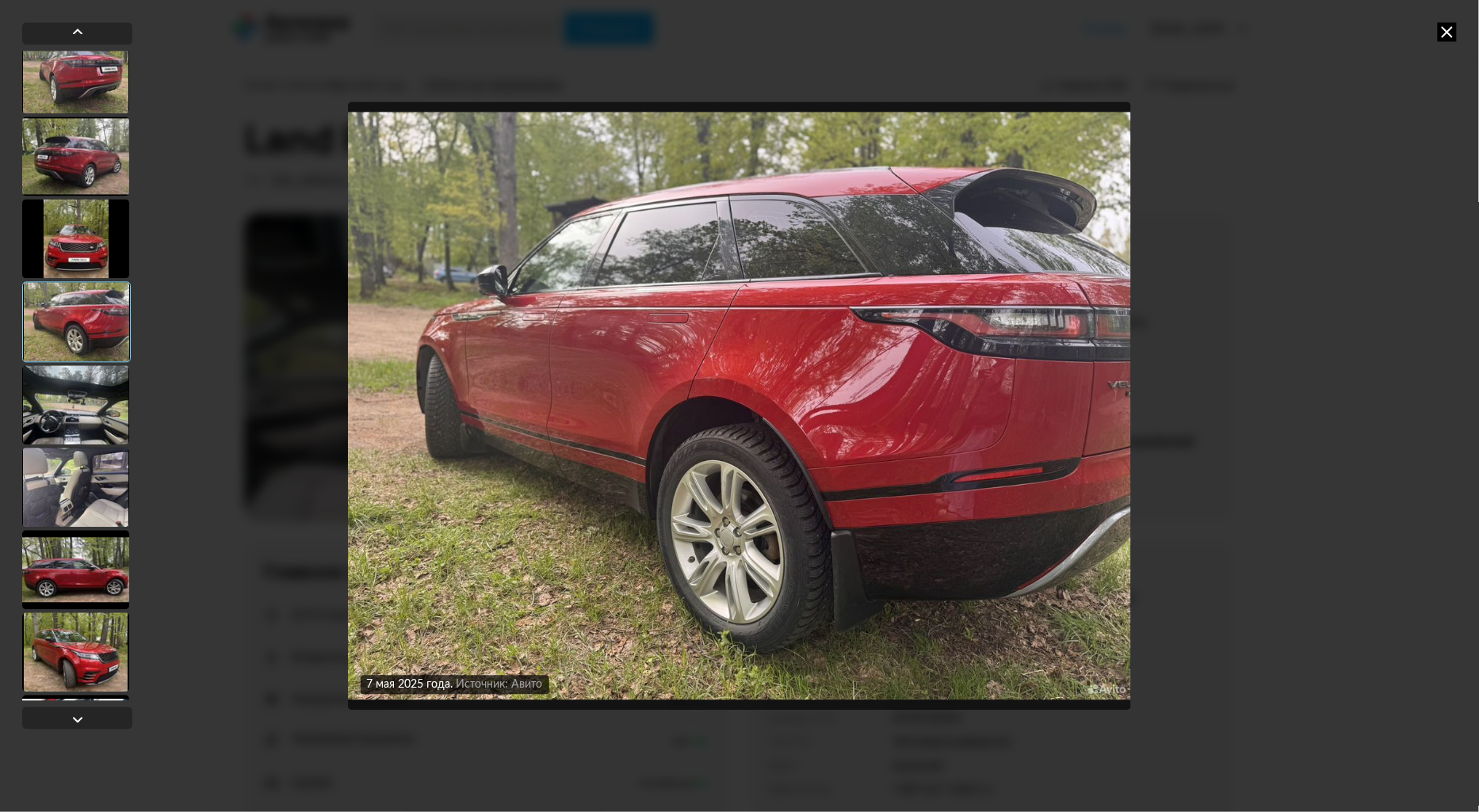
click at [82, 402] on div at bounding box center [75, 405] width 107 height 79
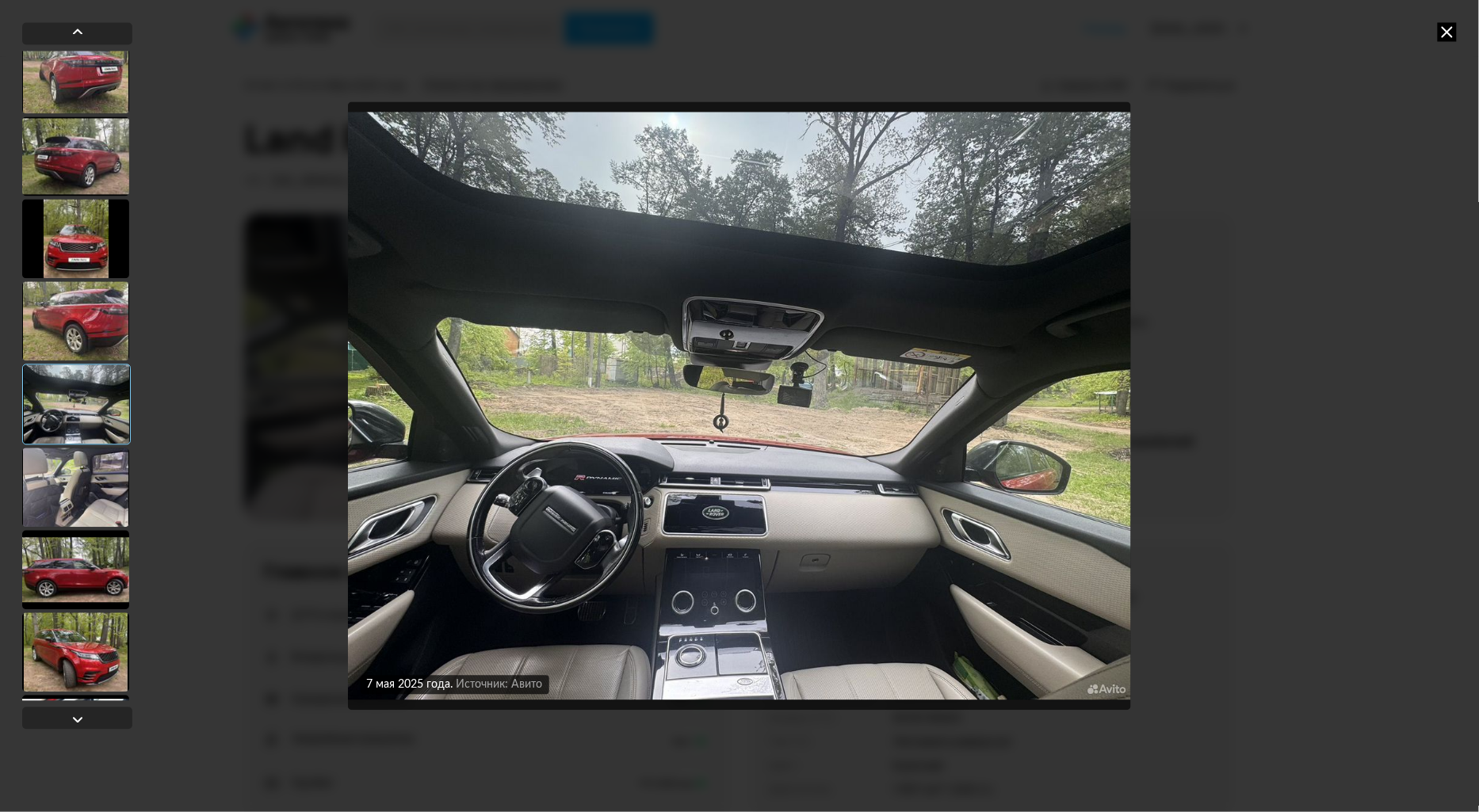
click at [73, 496] on div at bounding box center [75, 487] width 107 height 79
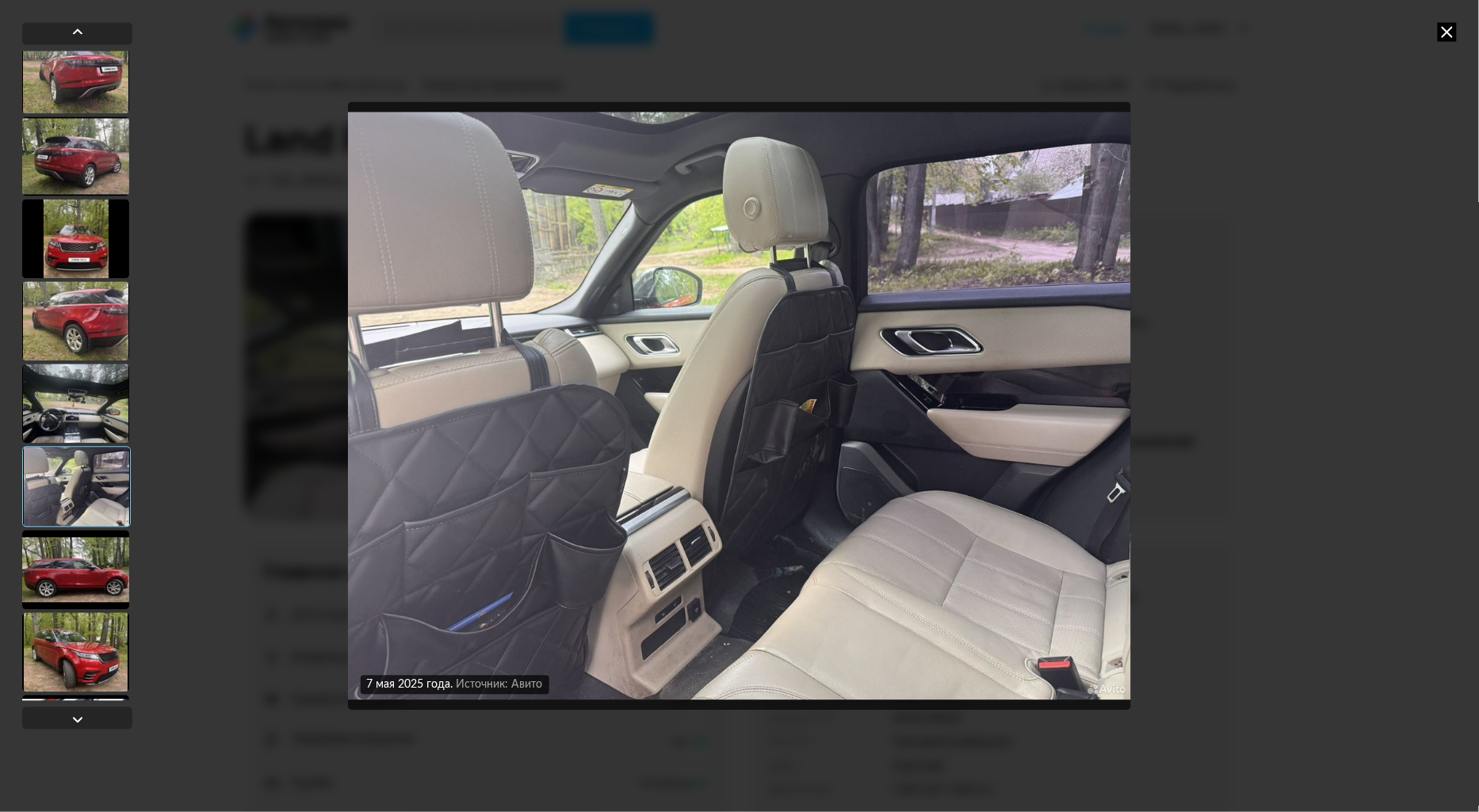
click at [1449, 30] on icon at bounding box center [1447, 31] width 19 height 19
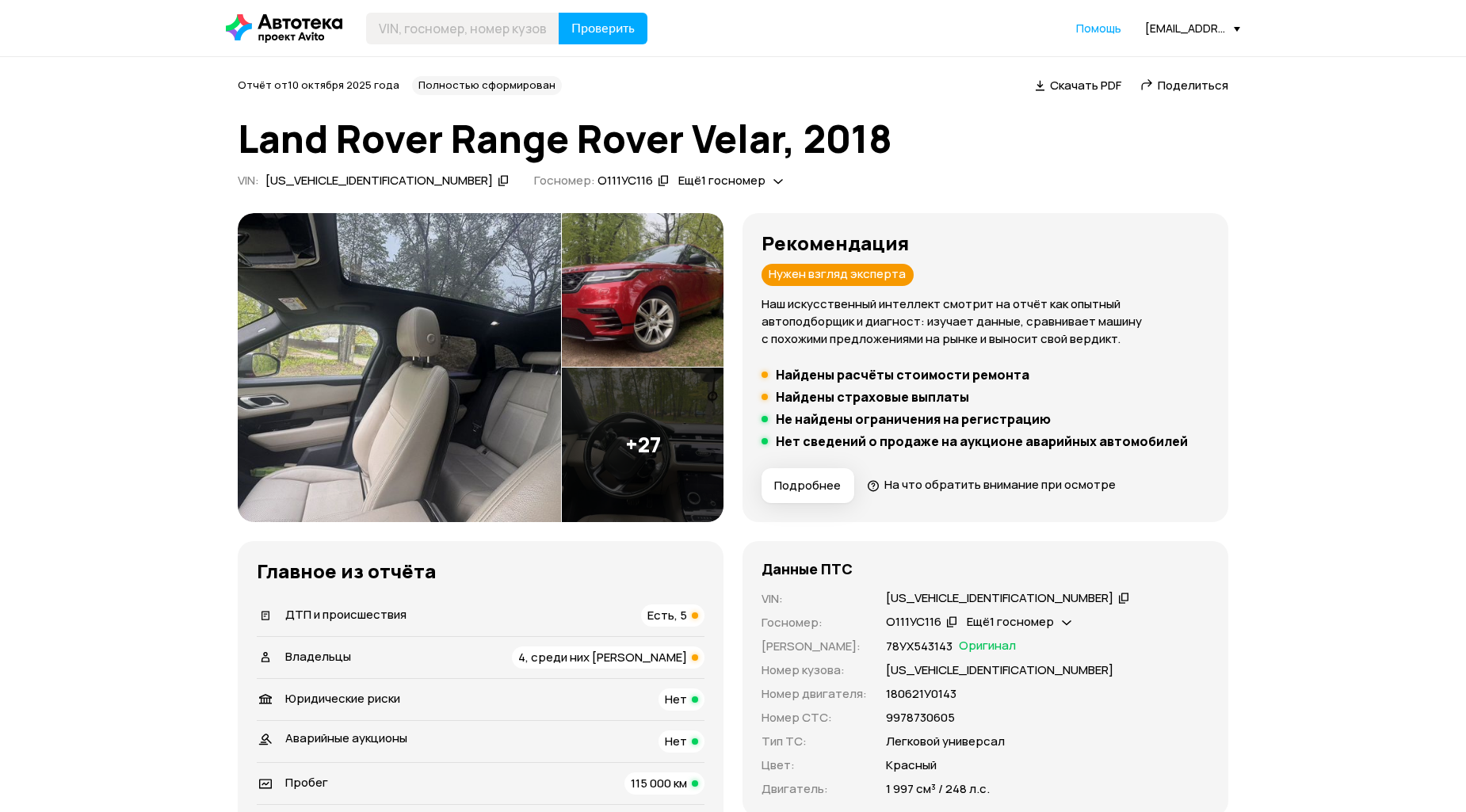
click at [497, 181] on icon at bounding box center [502, 180] width 11 height 16
drag, startPoint x: 844, startPoint y: 146, endPoint x: 698, endPoint y: 156, distance: 146.3
click at [698, 156] on h1 "Land Rover Range Rover Velar, 2018" at bounding box center [732, 138] width 991 height 43
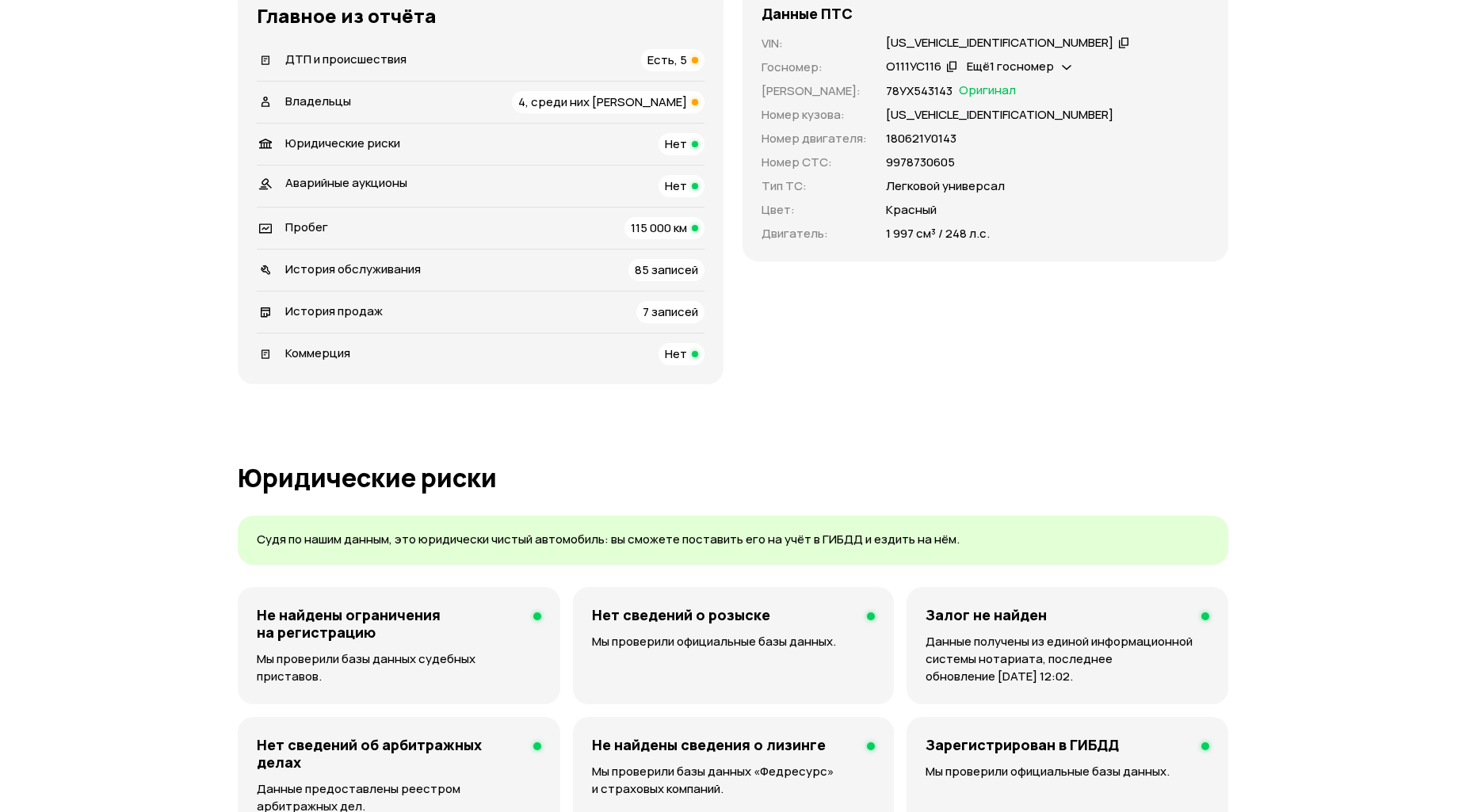
scroll to position [176, 0]
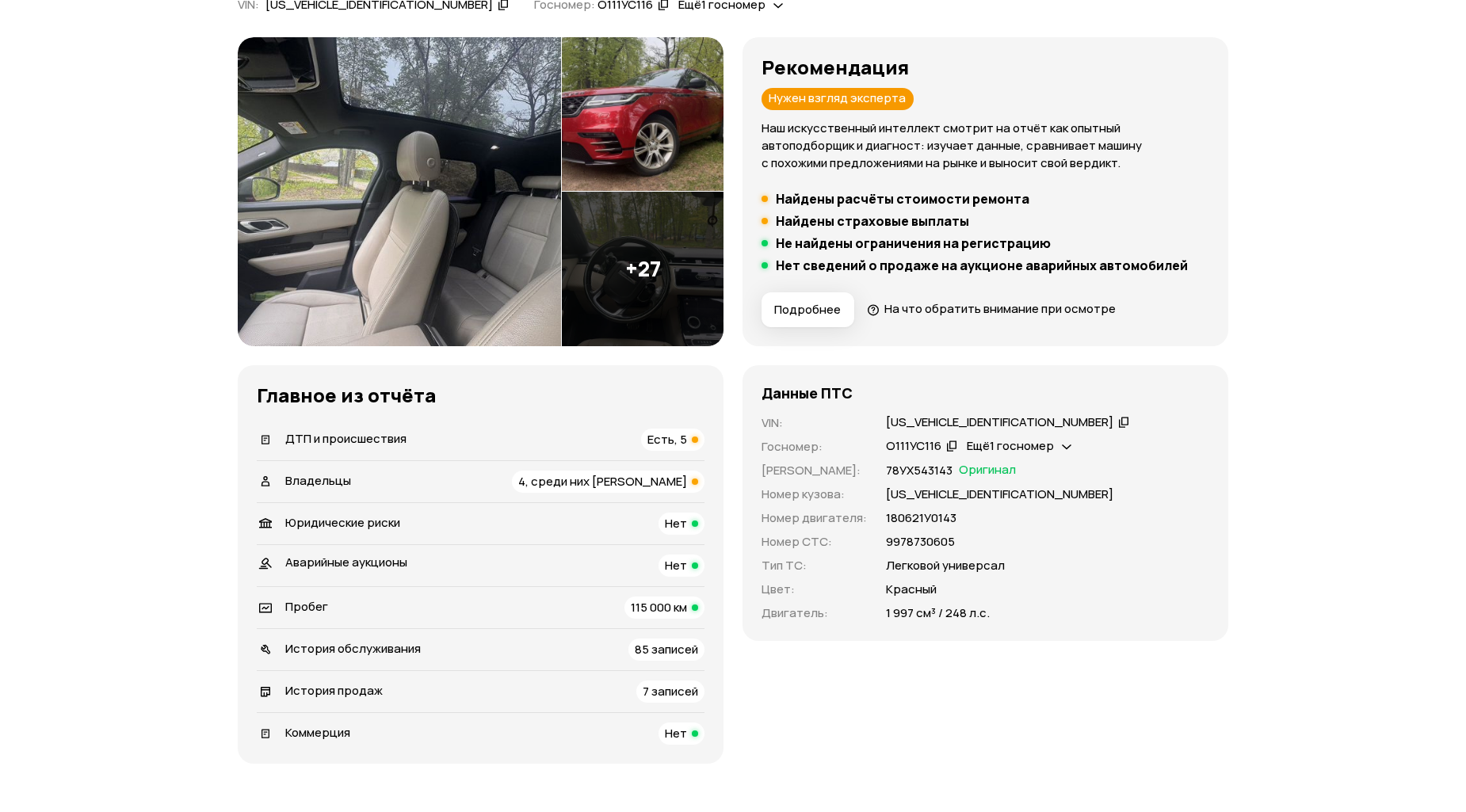
click at [316, 606] on span "Пробег" at bounding box center [306, 607] width 43 height 17
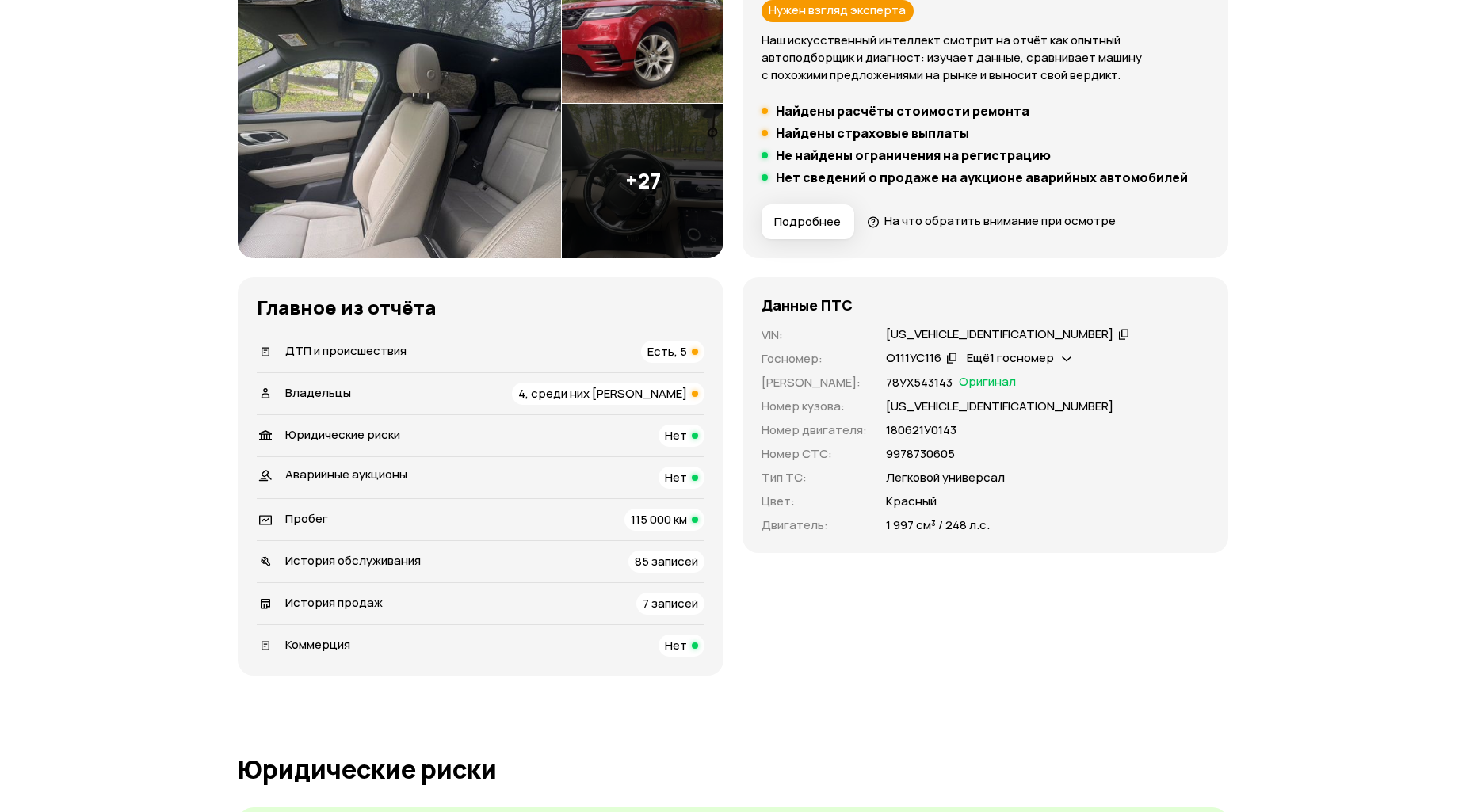
scroll to position [0, 0]
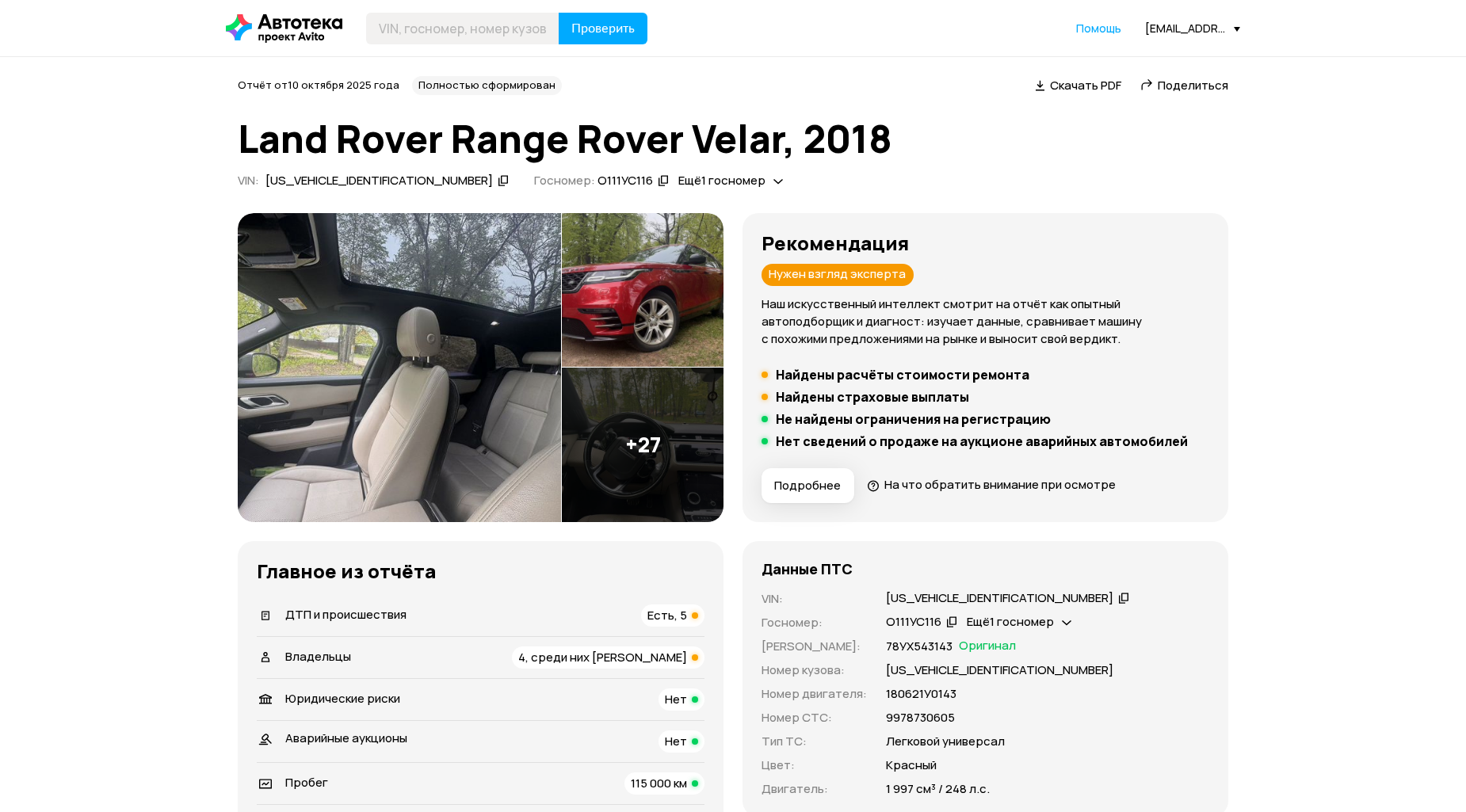
drag, startPoint x: 937, startPoint y: 145, endPoint x: 956, endPoint y: 144, distance: 19.0
click at [956, 144] on h1 "Land Rover Range Rover Velar, 2018" at bounding box center [732, 138] width 991 height 43
